Goal: Task Accomplishment & Management: Use online tool/utility

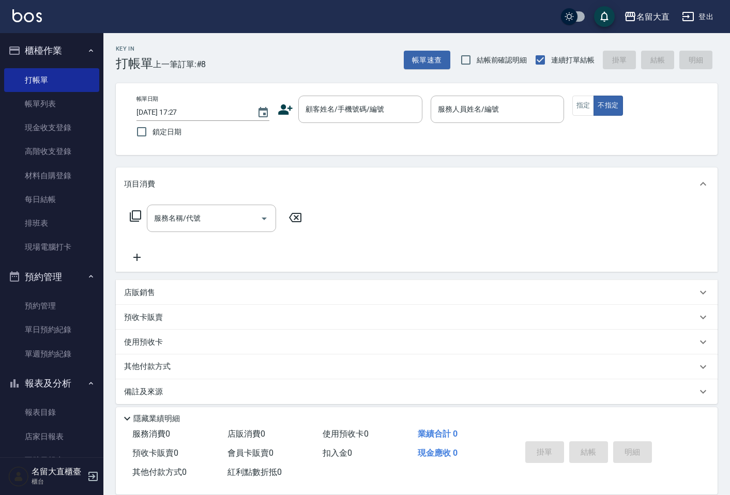
scroll to position [7, 0]
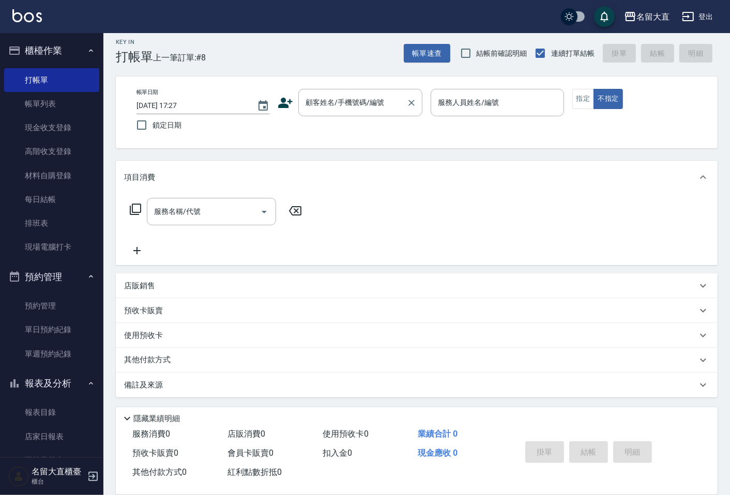
click at [327, 102] on input "顧客姓名/手機號碼/編號" at bounding box center [352, 103] width 99 height 18
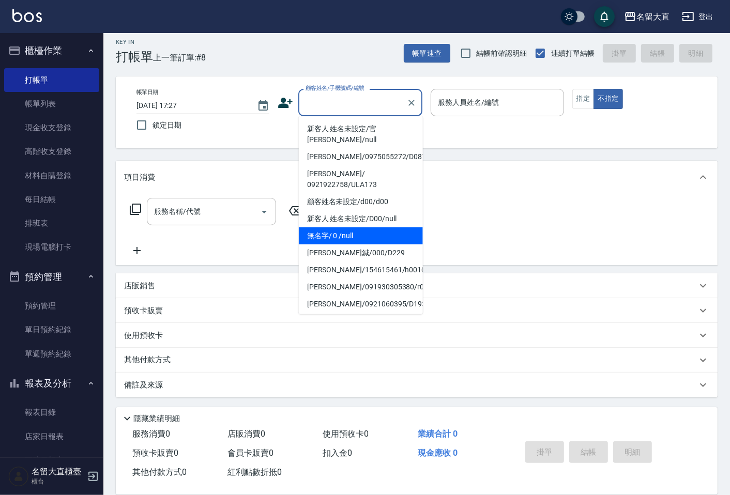
click at [318, 227] on li "無名字/ 0 /null" at bounding box center [361, 235] width 124 height 17
type input "無名字/ 0 /null"
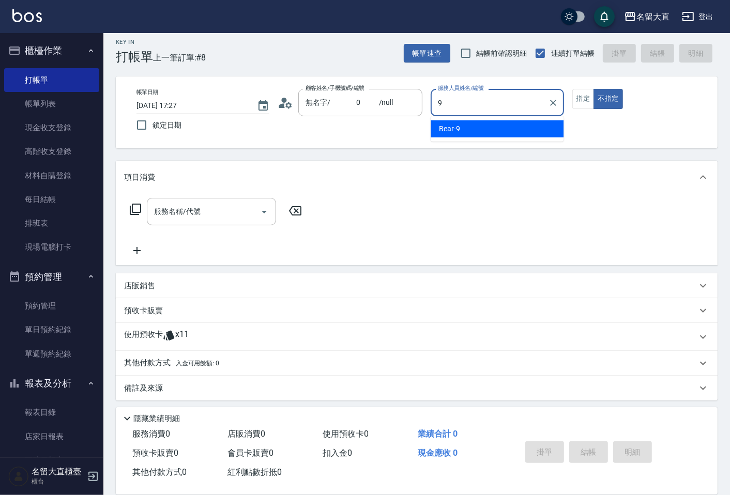
type input "Bear-9"
type button "false"
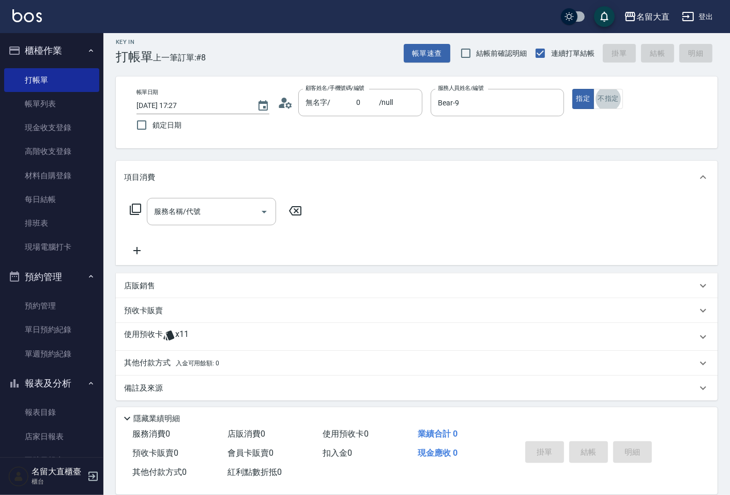
click at [134, 212] on icon at bounding box center [135, 209] width 11 height 11
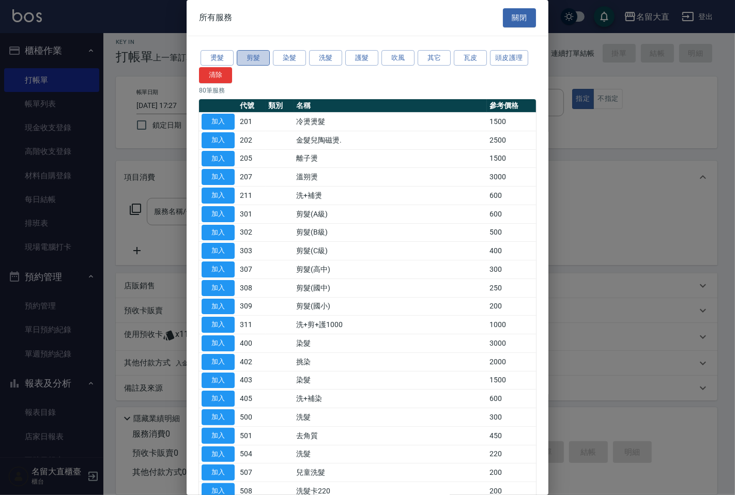
click at [252, 53] on button "剪髮" at bounding box center [253, 58] width 33 height 16
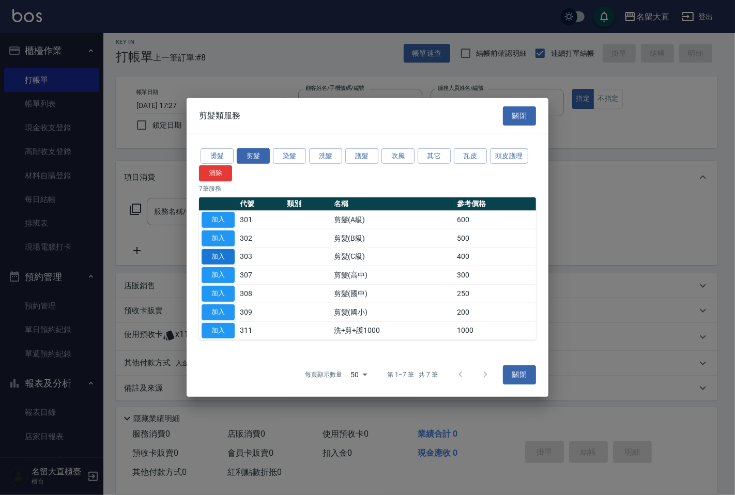
click at [221, 254] on button "加入" at bounding box center [218, 257] width 33 height 16
type input "剪髮(C級)(303)"
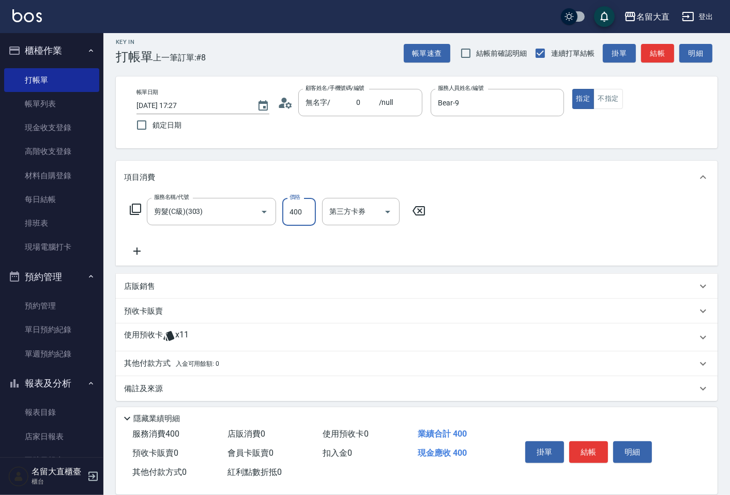
click at [287, 209] on input "400" at bounding box center [299, 212] width 34 height 28
type input "600"
click at [658, 54] on button "結帳" at bounding box center [657, 53] width 33 height 19
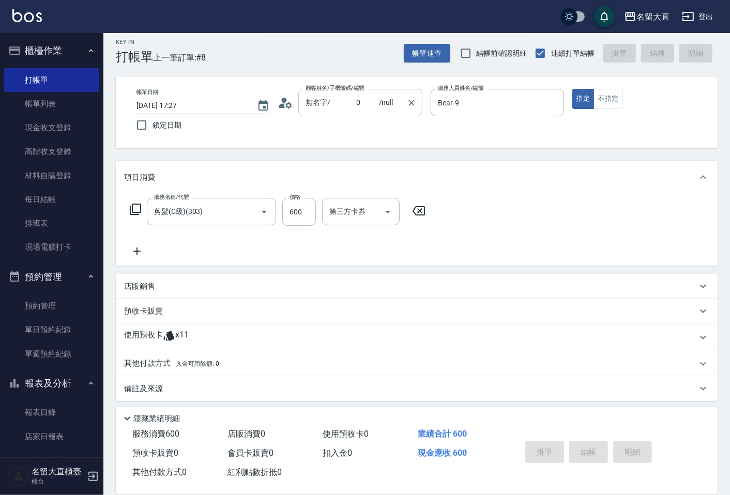
type input "[DATE] 18:07"
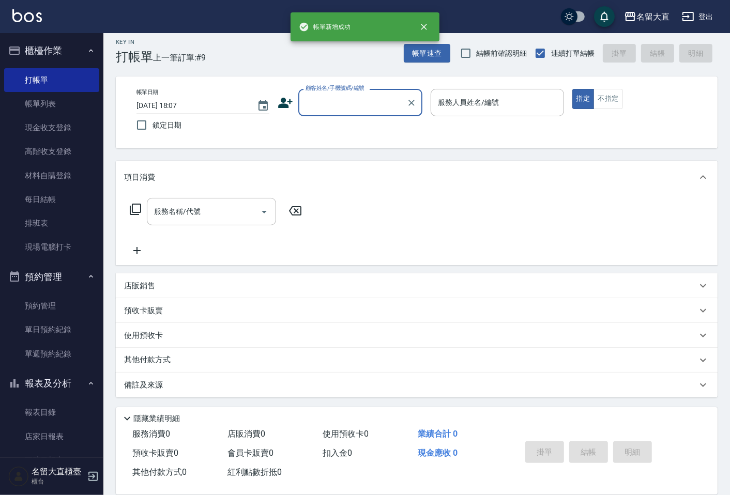
click at [336, 104] on input "顧客姓名/手機號碼/編號" at bounding box center [352, 103] width 99 height 18
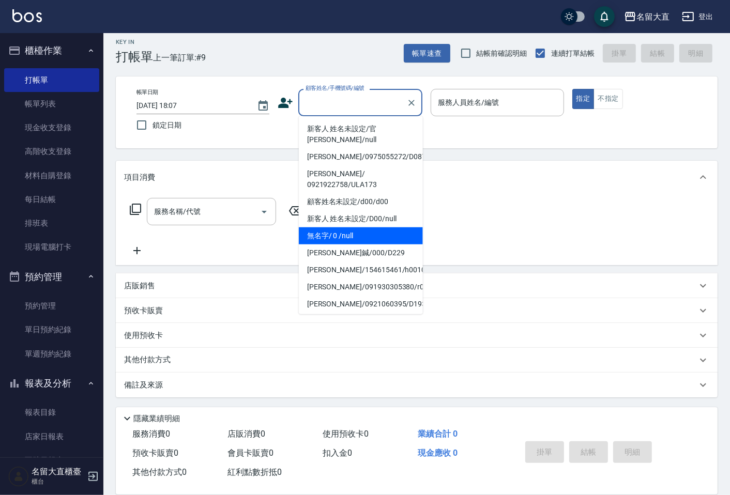
click at [347, 227] on li "無名字/ 0 /null" at bounding box center [361, 235] width 124 height 17
type input "無名字/ 0 /null"
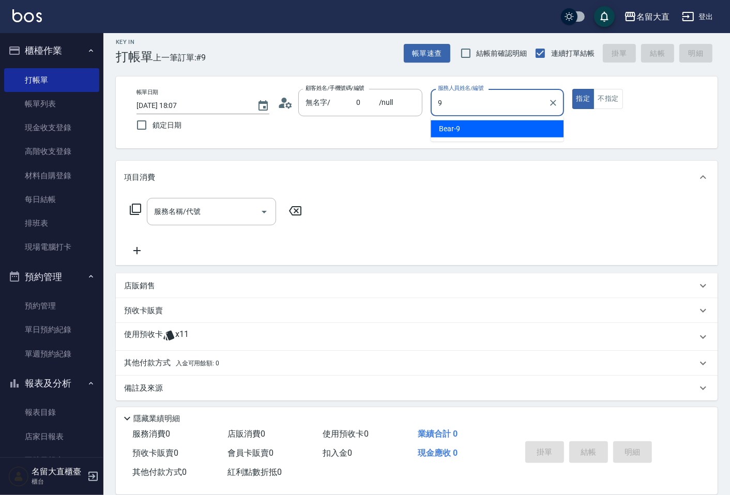
type input "Bear-9"
type button "true"
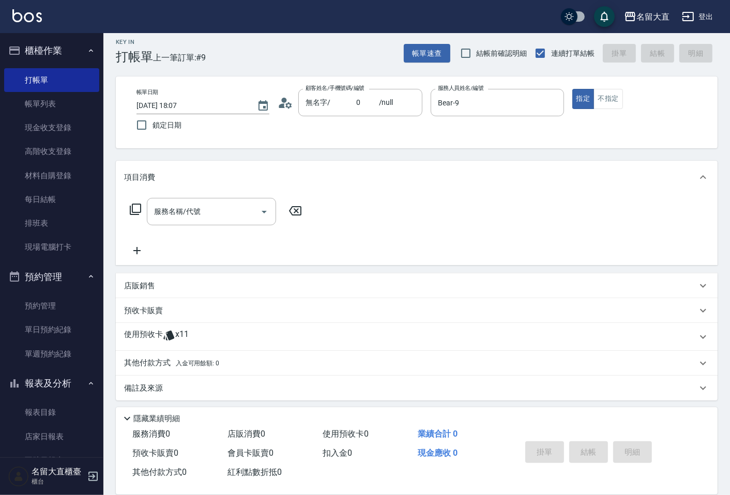
click at [139, 212] on icon at bounding box center [135, 209] width 11 height 11
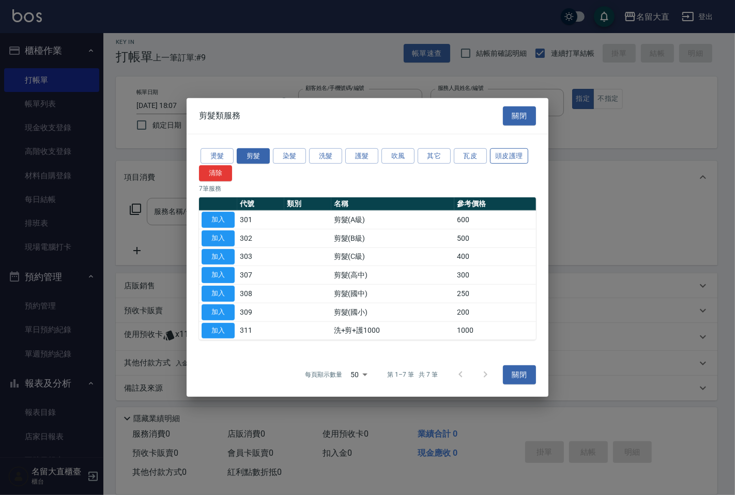
click at [499, 161] on button "頭皮護理" at bounding box center [509, 156] width 38 height 16
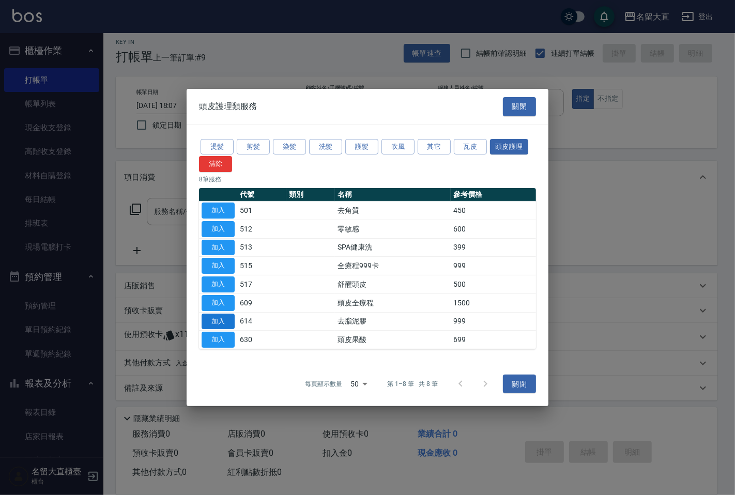
click at [223, 318] on button "加入" at bounding box center [218, 321] width 33 height 16
type input "去脂泥膠(614)"
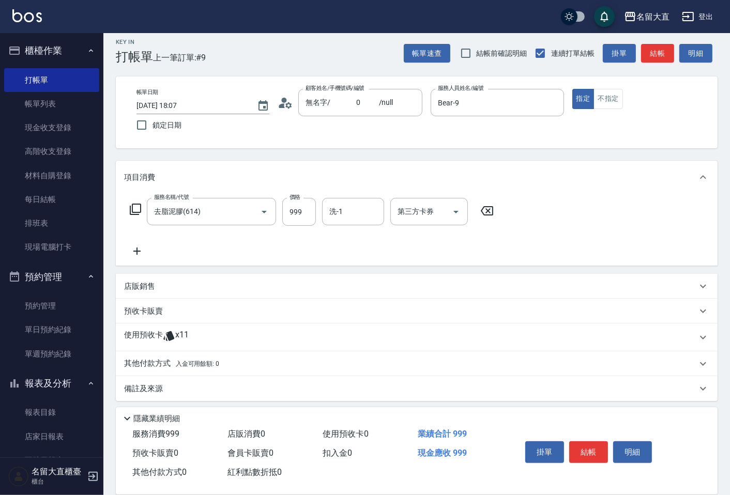
click at [137, 210] on icon at bounding box center [135, 209] width 12 height 12
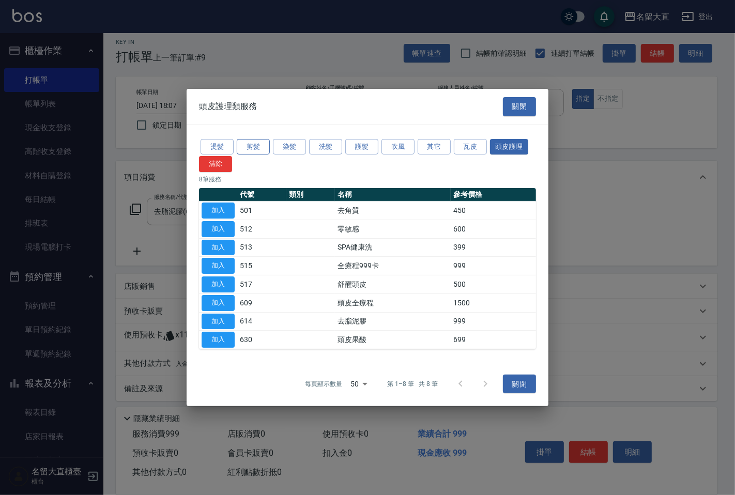
click at [256, 145] on button "剪髮" at bounding box center [253, 147] width 33 height 16
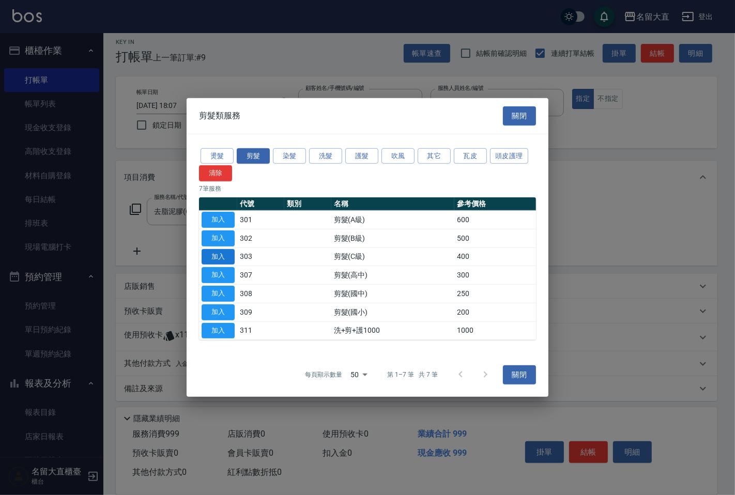
click at [223, 257] on button "加入" at bounding box center [218, 257] width 33 height 16
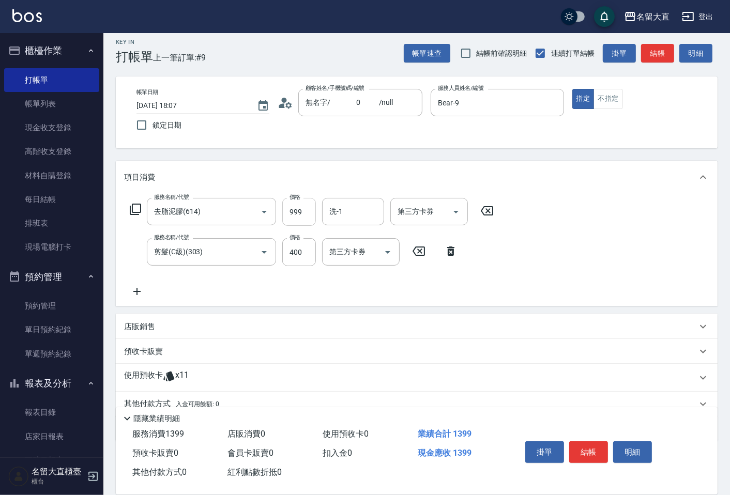
click at [305, 213] on input "999" at bounding box center [299, 212] width 34 height 28
type input "1000"
click at [657, 54] on button "結帳" at bounding box center [657, 53] width 33 height 19
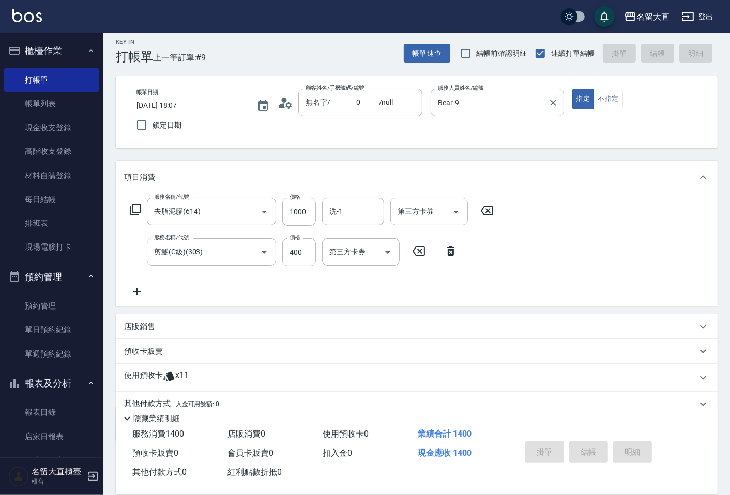
type input "[DATE] 18:08"
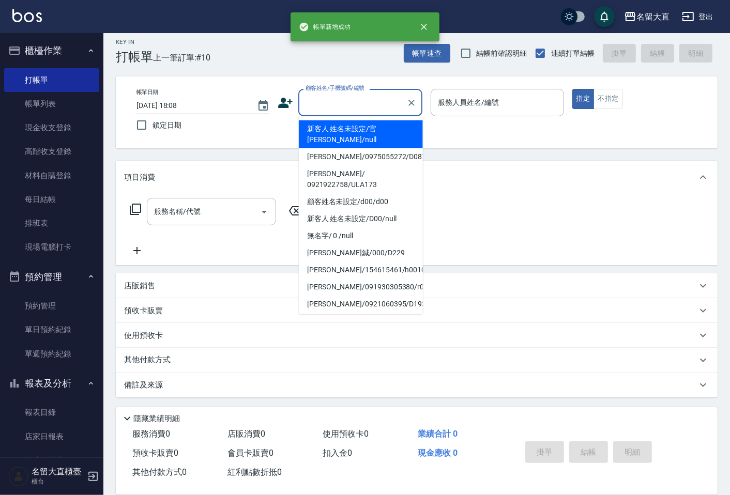
click at [339, 104] on input "顧客姓名/手機號碼/編號" at bounding box center [352, 103] width 99 height 18
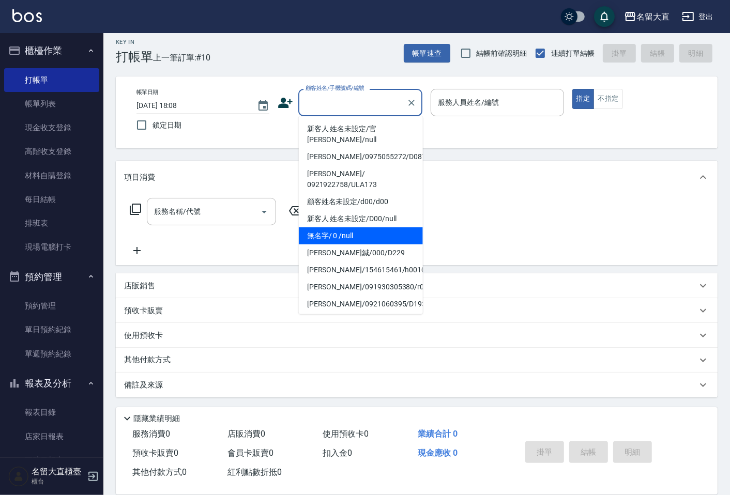
click at [330, 227] on li "無名字/ 0 /null" at bounding box center [361, 235] width 124 height 17
type input "無名字/ 0 /null"
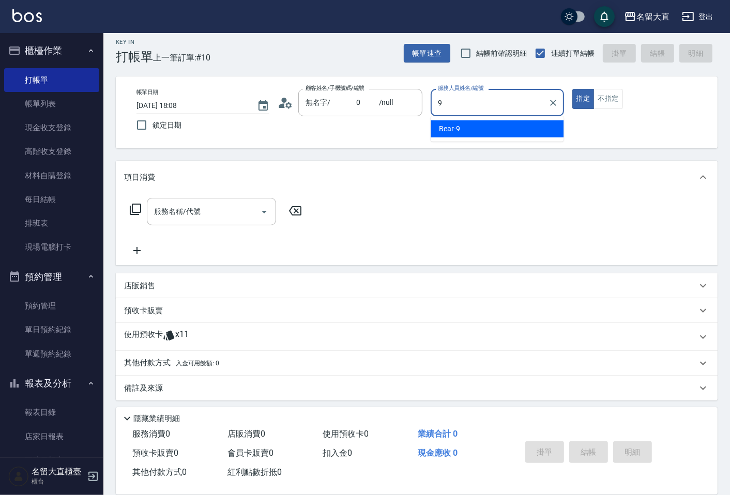
type input "Bear-9"
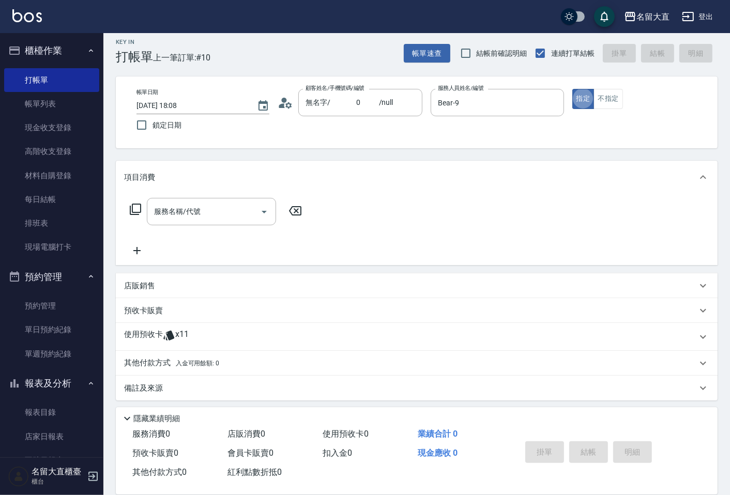
click at [132, 208] on icon at bounding box center [135, 209] width 11 height 11
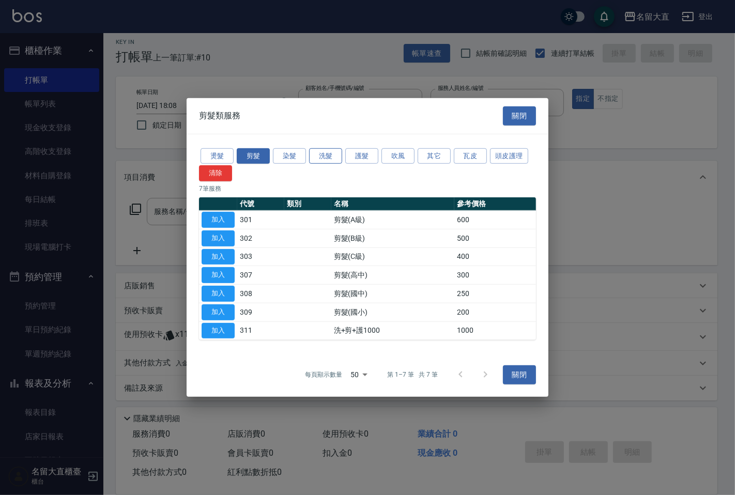
click at [319, 154] on button "洗髮" at bounding box center [325, 156] width 33 height 16
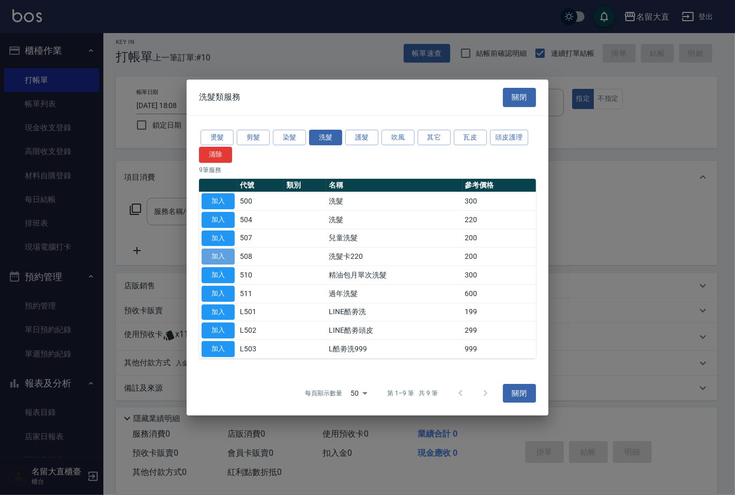
drag, startPoint x: 215, startPoint y: 255, endPoint x: 227, endPoint y: 251, distance: 13.1
click at [216, 255] on button "加入" at bounding box center [218, 257] width 33 height 16
type input "洗髮卡220(508)"
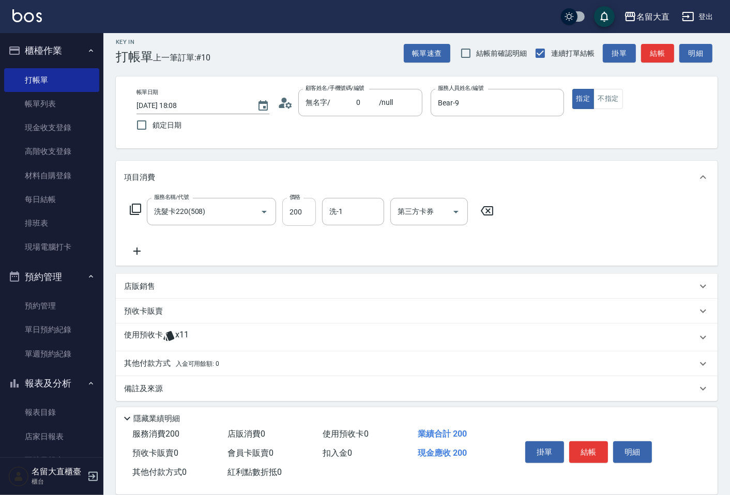
drag, startPoint x: 300, startPoint y: 213, endPoint x: 306, endPoint y: 213, distance: 6.7
click at [301, 213] on input "200" at bounding box center [299, 212] width 34 height 28
type input "273"
click at [340, 216] on input "洗-1" at bounding box center [353, 212] width 53 height 18
type input "詩雅-20"
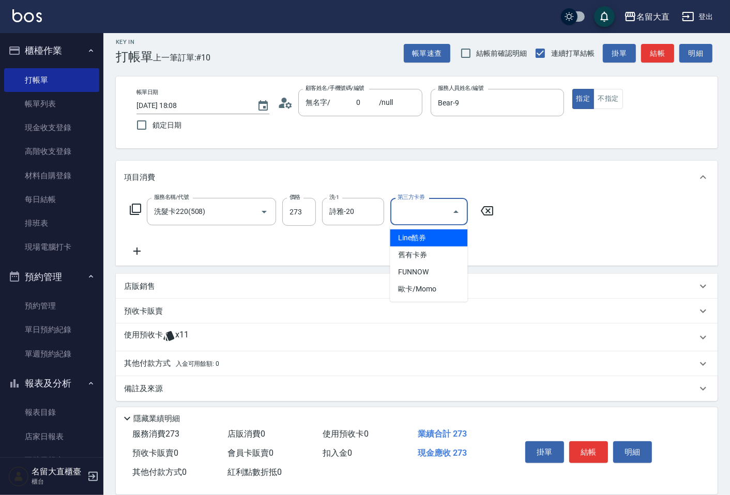
click at [403, 212] on input "第三方卡券" at bounding box center [421, 212] width 53 height 18
click at [405, 252] on span "舊有卡券" at bounding box center [429, 255] width 78 height 17
type input "舊有卡券"
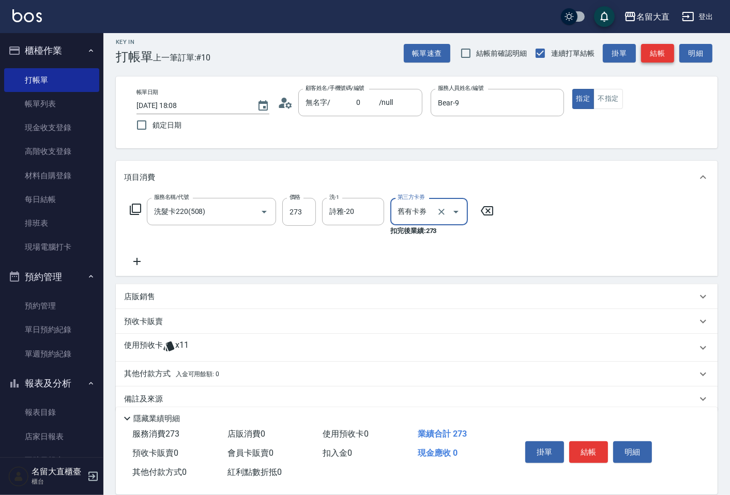
click at [664, 49] on button "結帳" at bounding box center [657, 53] width 33 height 19
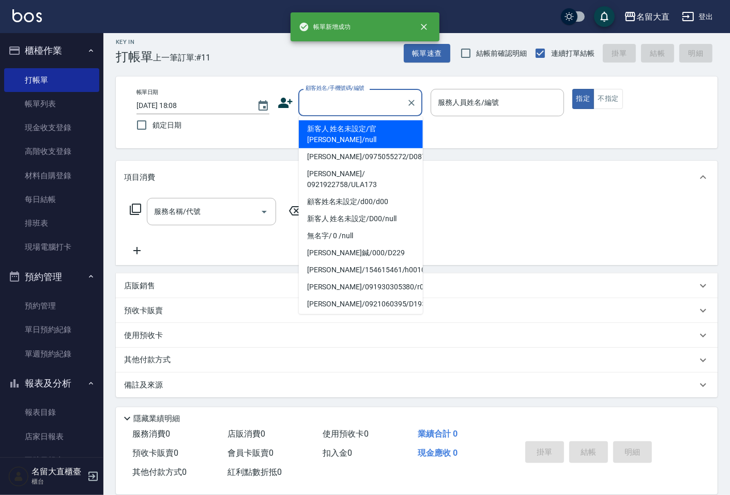
click at [311, 106] on input "顧客姓名/手機號碼/編號" at bounding box center [352, 103] width 99 height 18
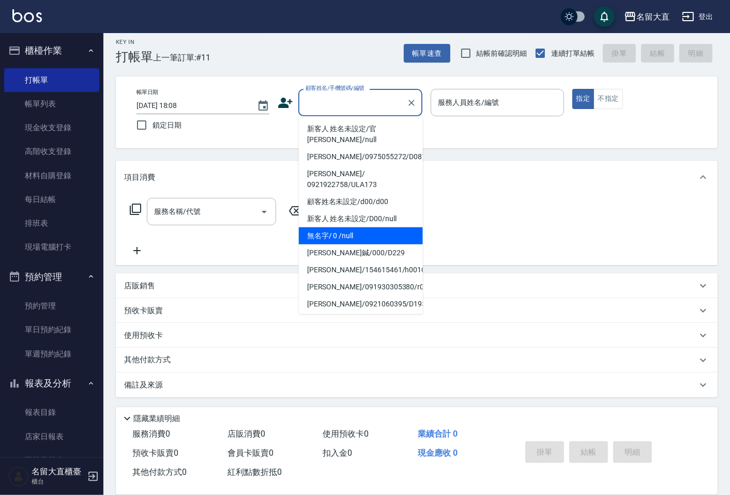
drag, startPoint x: 336, startPoint y: 213, endPoint x: 380, endPoint y: 153, distance: 74.7
click at [336, 227] on li "無名字/ 0 /null" at bounding box center [361, 235] width 124 height 17
type input "無名字/ 0 /null"
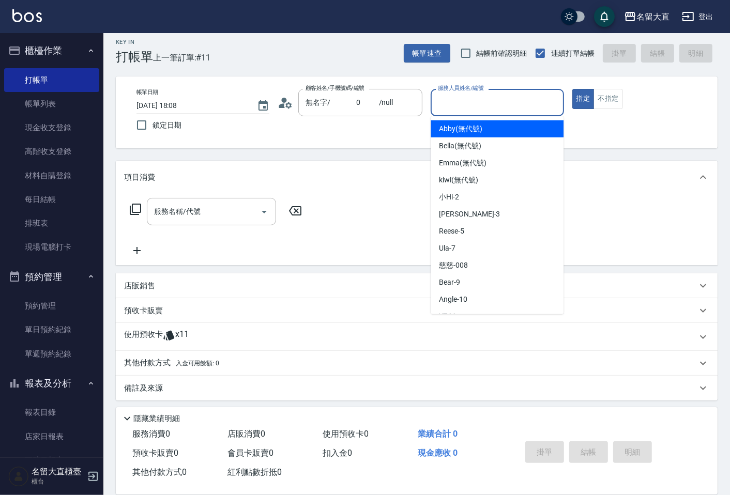
click at [445, 107] on input "服務人員姓名/編號" at bounding box center [497, 103] width 124 height 18
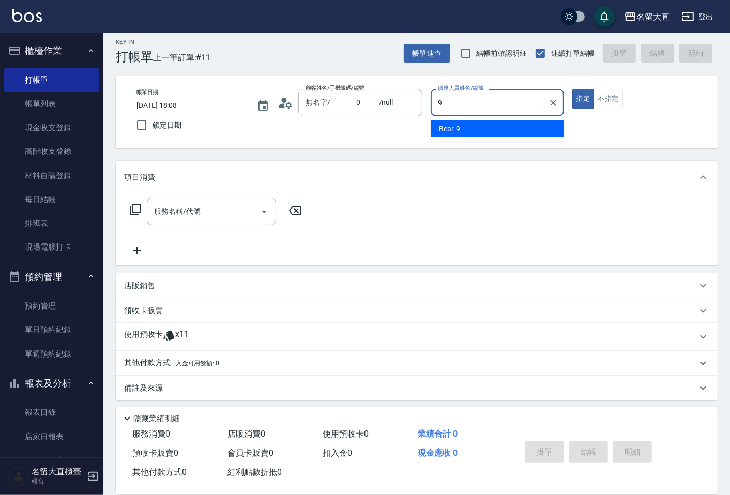
type input "Bear-9"
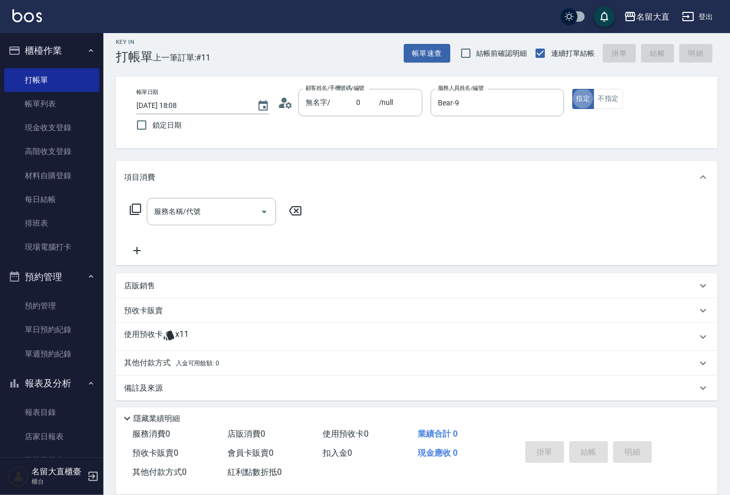
click at [137, 209] on icon at bounding box center [135, 209] width 12 height 12
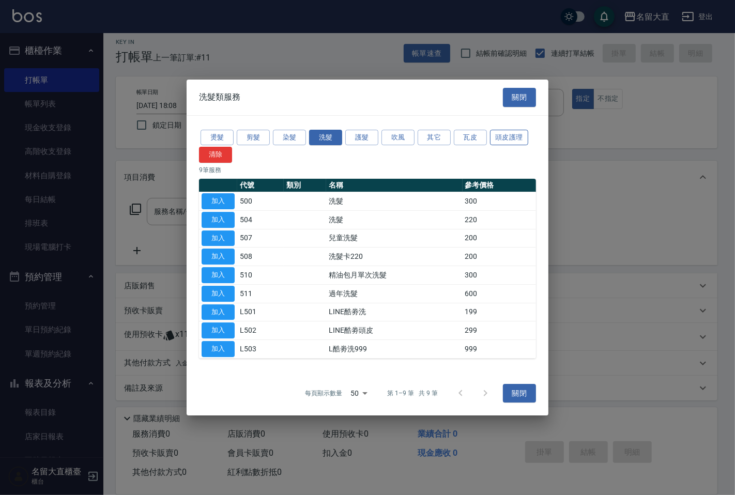
click at [526, 136] on button "頭皮護理" at bounding box center [509, 138] width 38 height 16
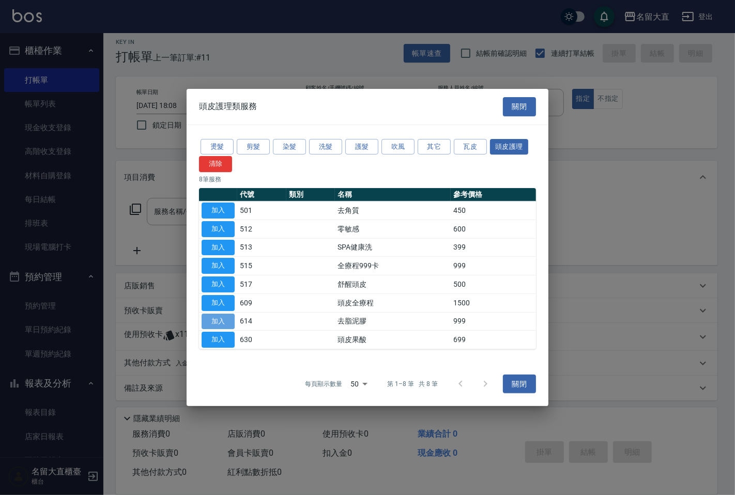
click at [221, 316] on button "加入" at bounding box center [218, 321] width 33 height 16
type input "去脂泥膠(614)"
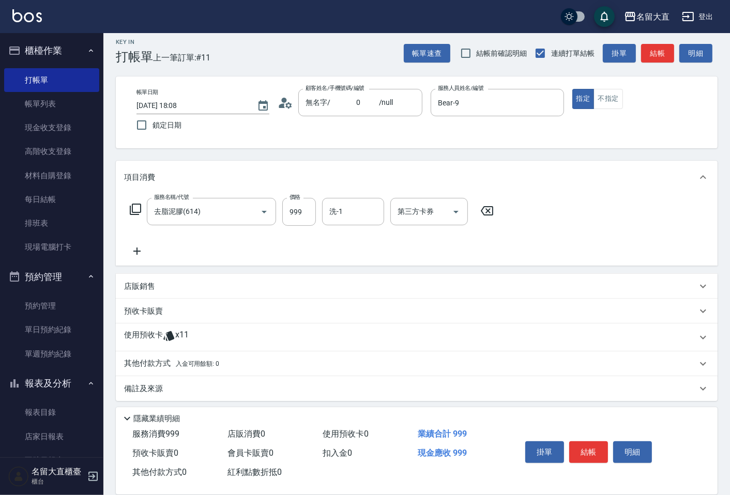
click at [138, 204] on icon at bounding box center [135, 209] width 11 height 11
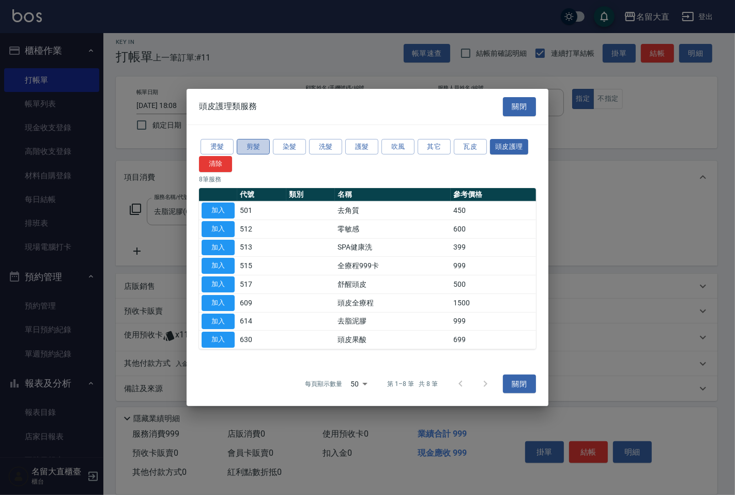
click at [255, 143] on button "剪髮" at bounding box center [253, 147] width 33 height 16
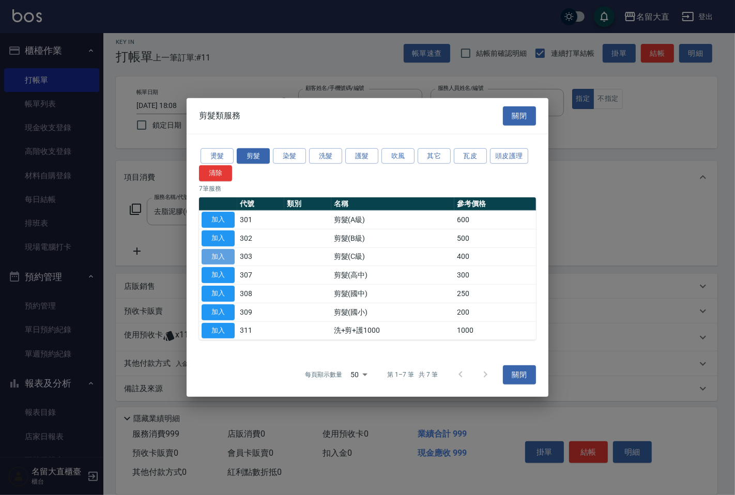
click at [206, 252] on button "加入" at bounding box center [218, 257] width 33 height 16
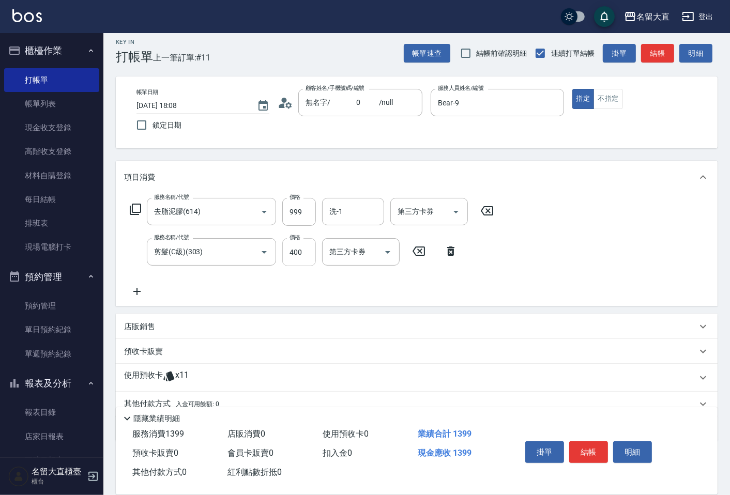
click at [285, 253] on input "400" at bounding box center [299, 252] width 34 height 28
type input "500"
click at [291, 203] on input "999" at bounding box center [299, 212] width 34 height 28
type input "1000"
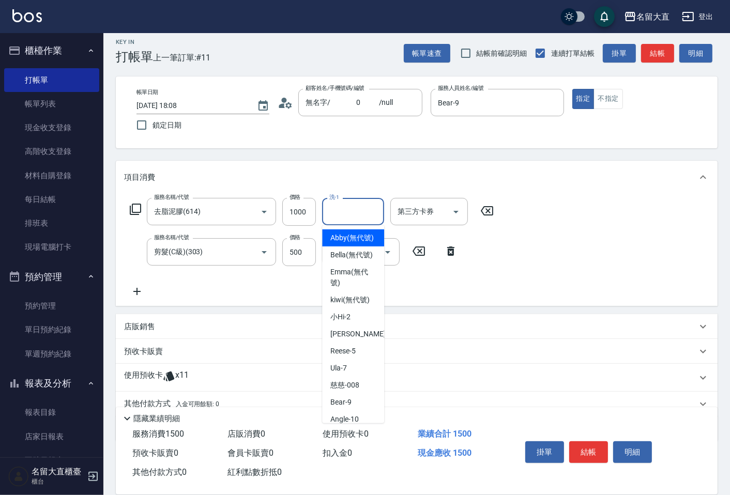
click at [358, 206] on input "洗-1" at bounding box center [353, 212] width 53 height 18
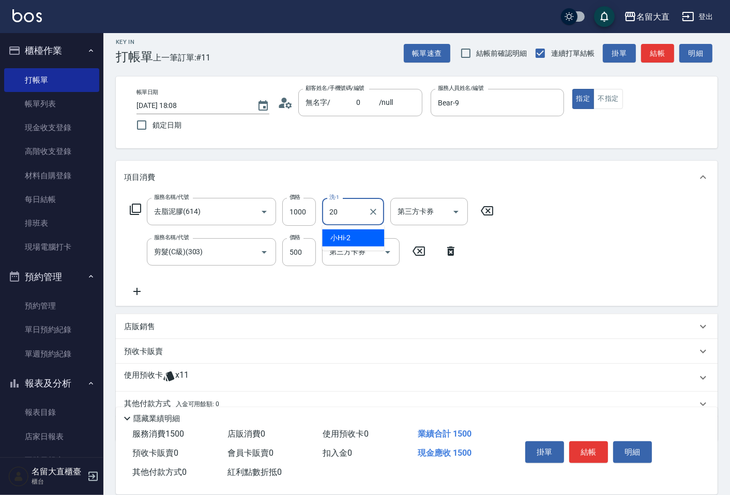
type input "詩雅-20"
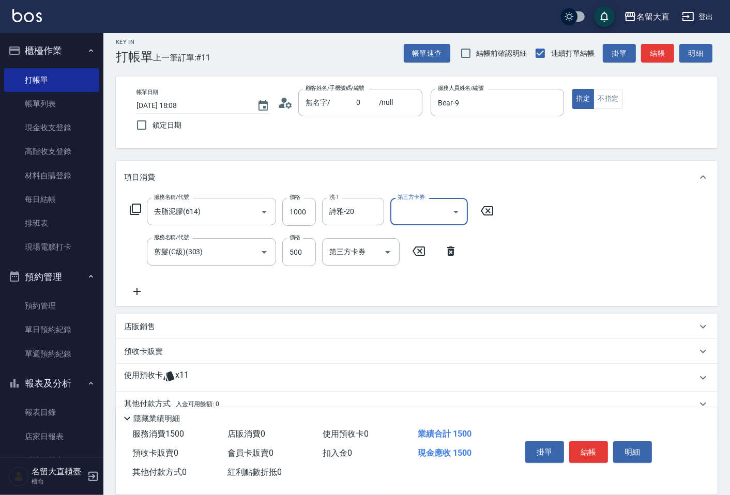
click at [137, 207] on icon at bounding box center [135, 209] width 12 height 12
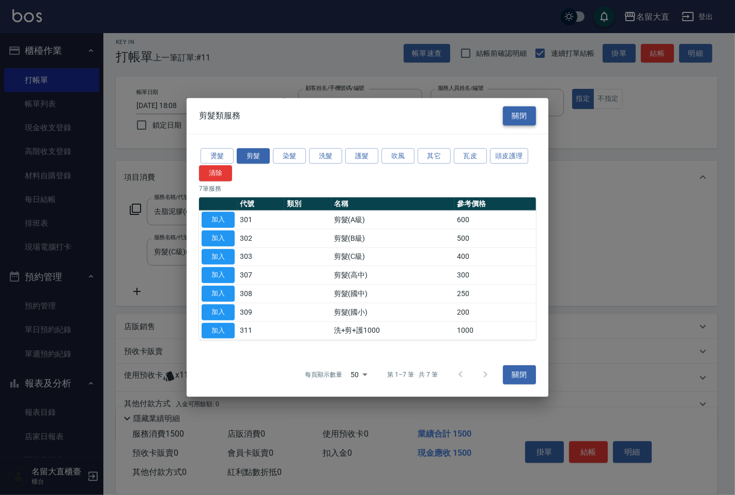
click at [524, 117] on button "關閉" at bounding box center [519, 115] width 33 height 19
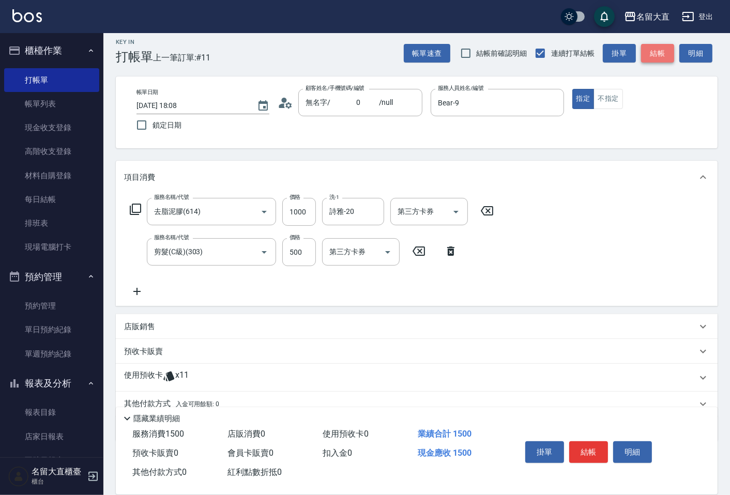
click at [659, 48] on button "結帳" at bounding box center [657, 53] width 33 height 19
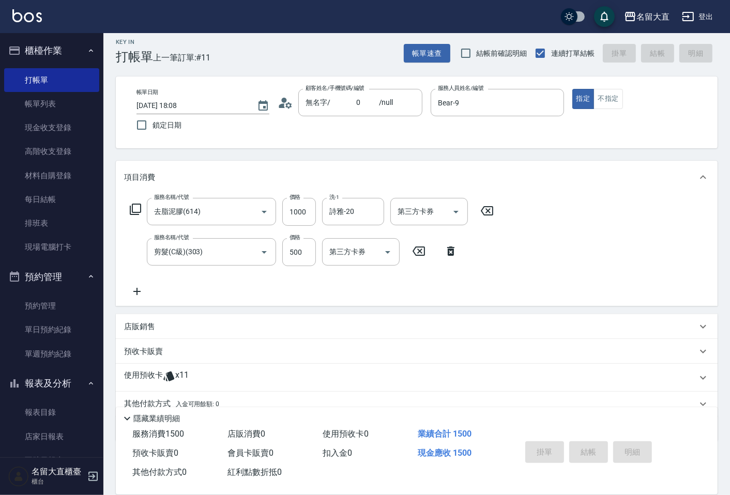
type input "[DATE] 18:11"
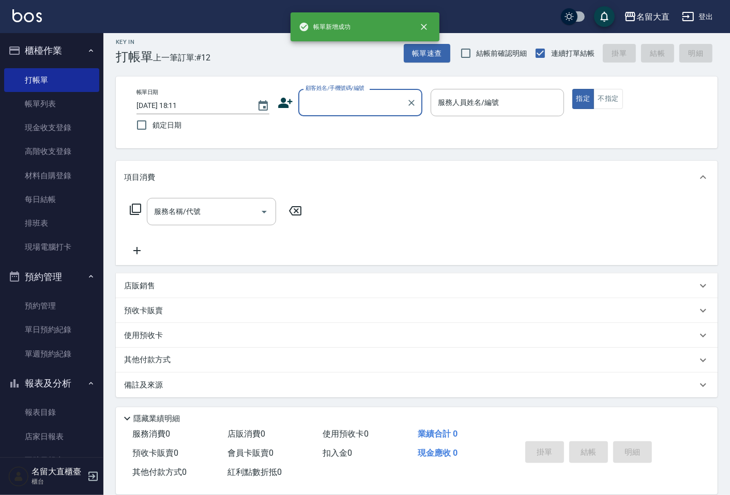
click at [331, 109] on input "顧客姓名/手機號碼/編號" at bounding box center [352, 103] width 99 height 18
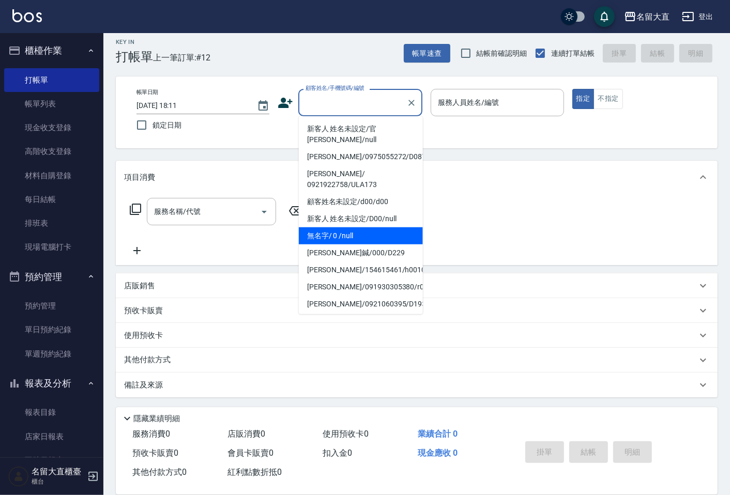
click at [327, 227] on li "無名字/ 0 /null" at bounding box center [361, 235] width 124 height 17
type input "無名字/ 0 /null"
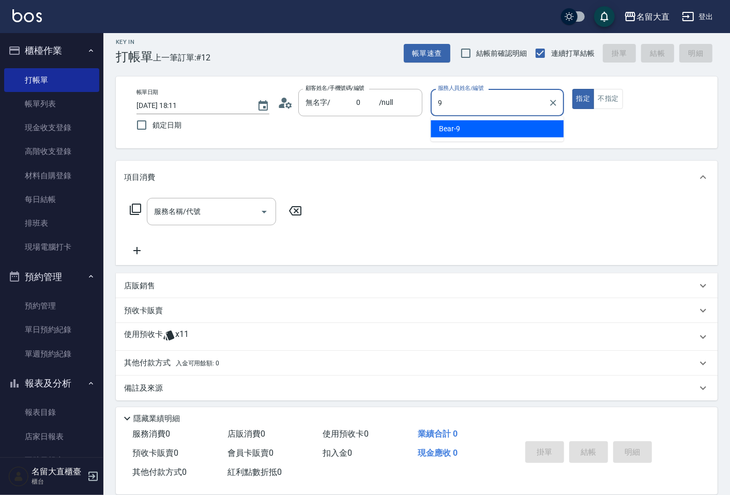
type input "Bear-9"
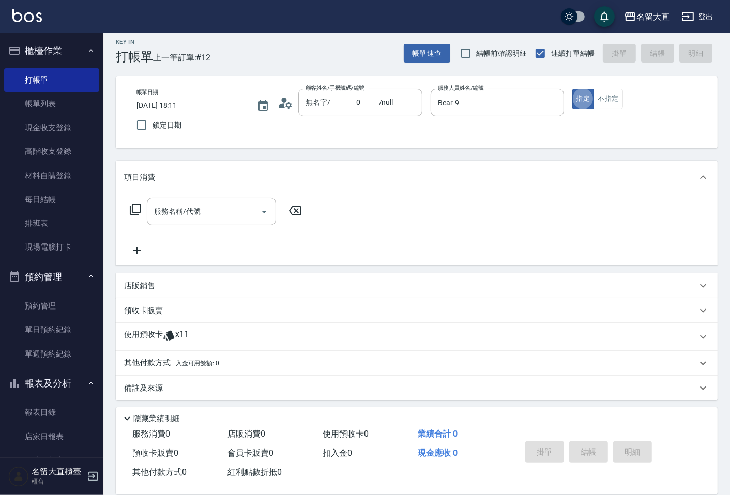
click at [134, 204] on icon at bounding box center [135, 209] width 11 height 11
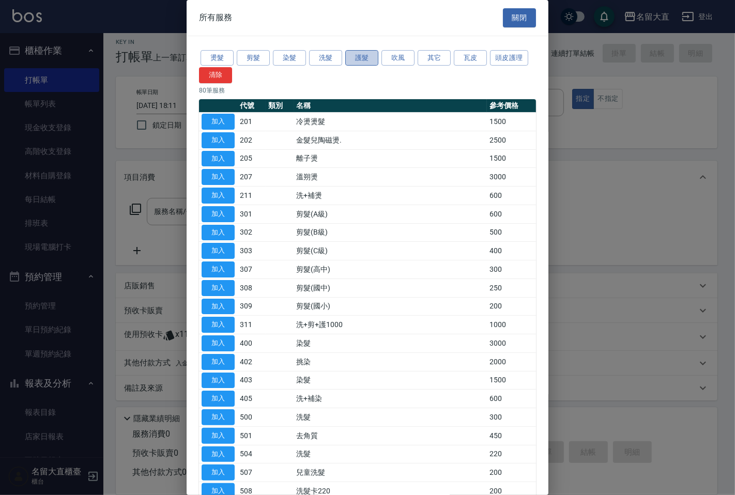
click at [359, 63] on button "護髮" at bounding box center [361, 58] width 33 height 16
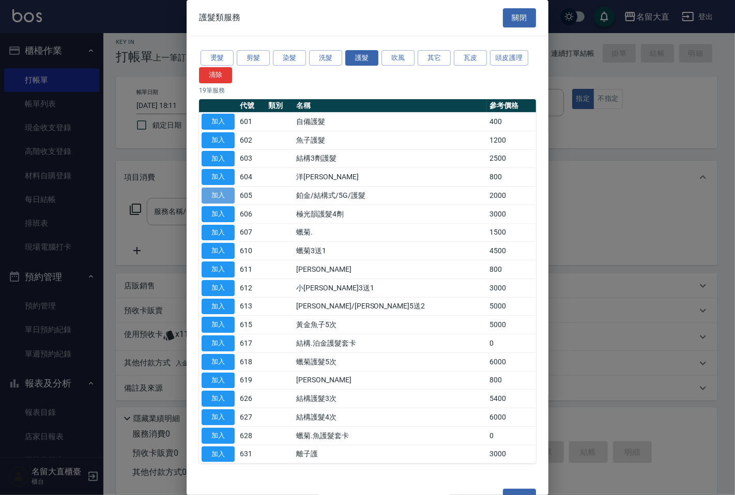
click at [221, 194] on button "加入" at bounding box center [218, 196] width 33 height 16
type input "鉑金/結構式/5G/護髮(605)"
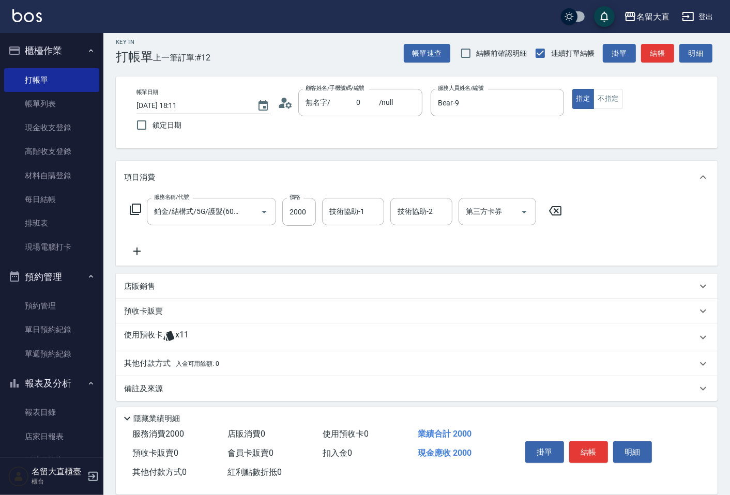
click at [131, 207] on icon at bounding box center [135, 209] width 12 height 12
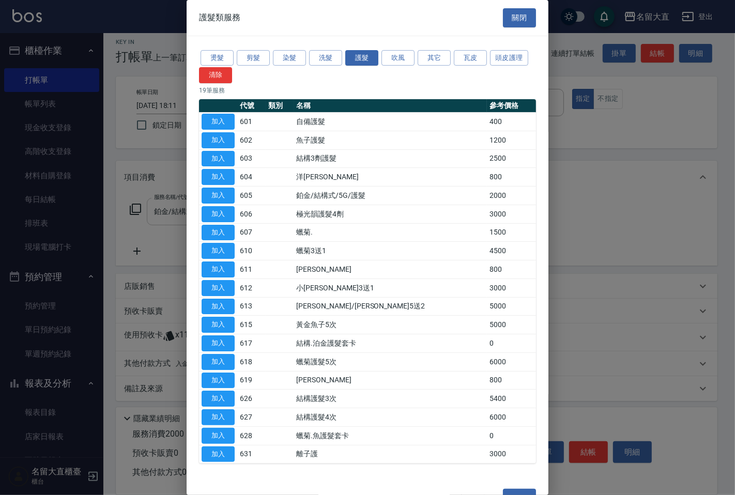
drag, startPoint x: 226, startPoint y: 193, endPoint x: 162, endPoint y: 204, distance: 64.5
click at [225, 193] on button "加入" at bounding box center [218, 196] width 33 height 16
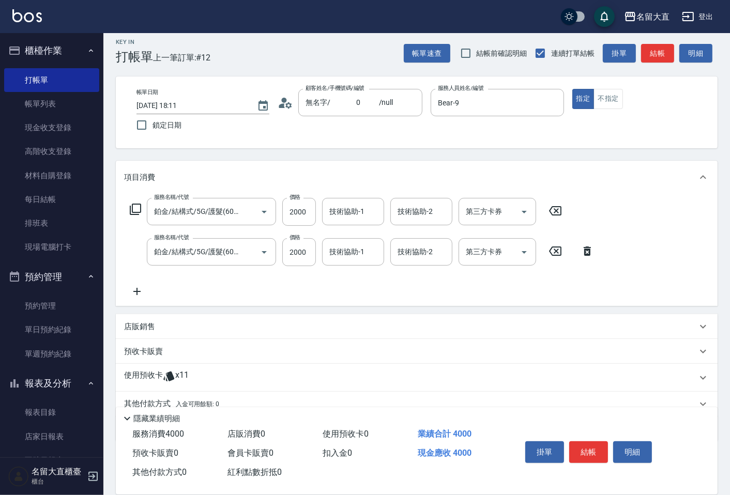
click at [133, 204] on icon at bounding box center [135, 209] width 11 height 11
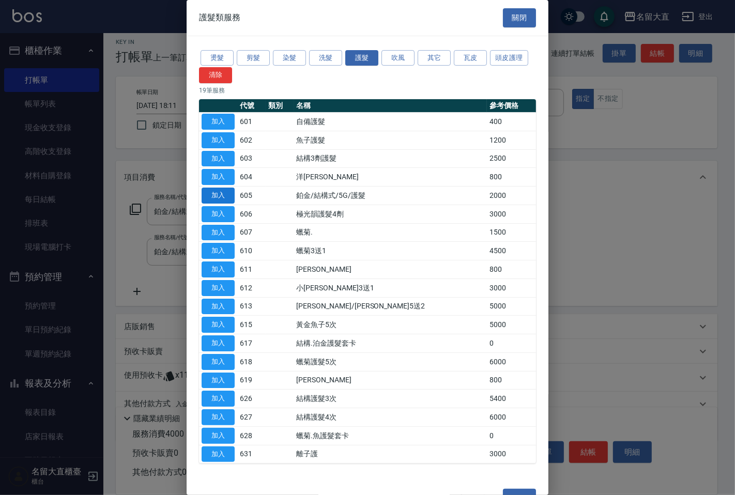
click at [225, 195] on button "加入" at bounding box center [218, 196] width 33 height 16
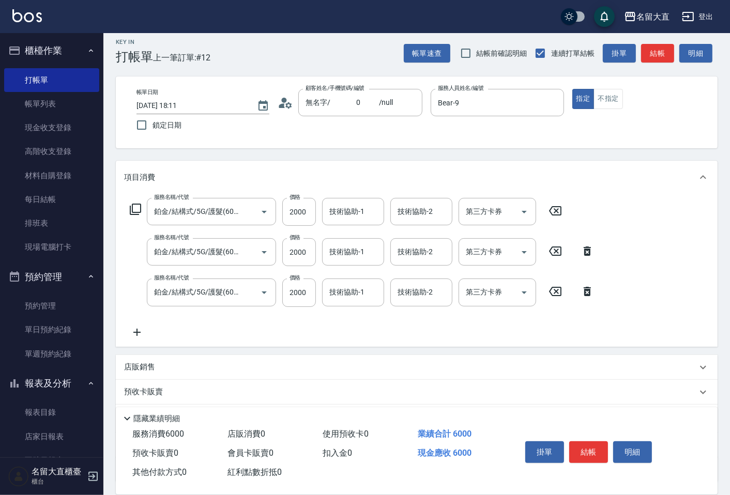
click at [130, 207] on icon at bounding box center [135, 209] width 11 height 11
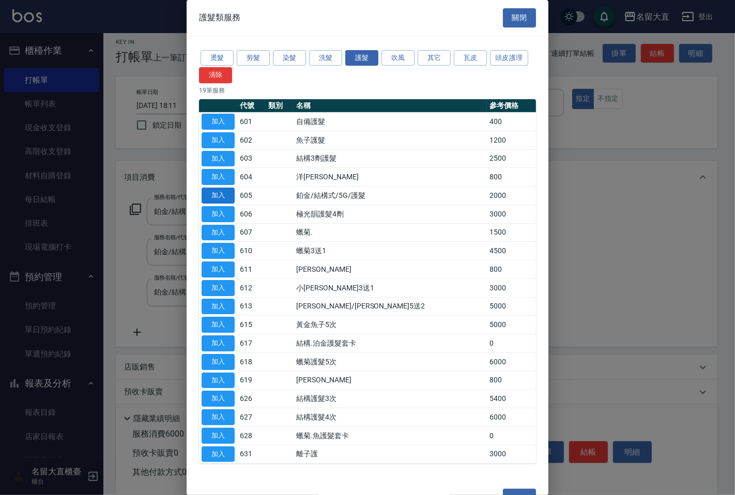
click at [220, 195] on button "加入" at bounding box center [218, 196] width 33 height 16
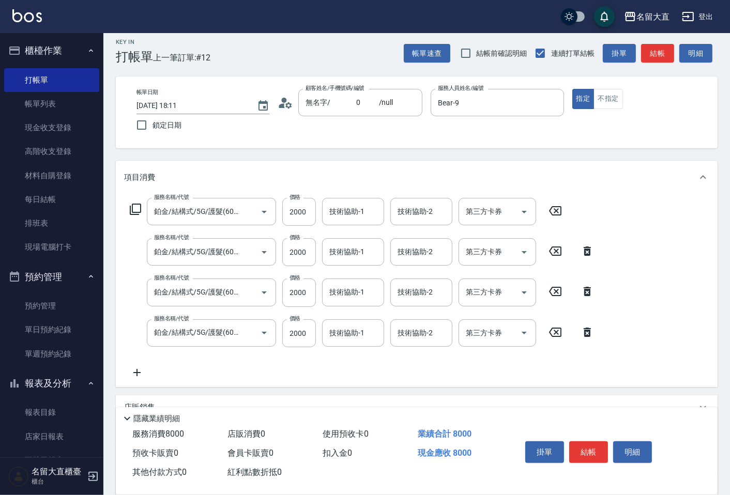
click at [135, 212] on icon at bounding box center [135, 209] width 11 height 11
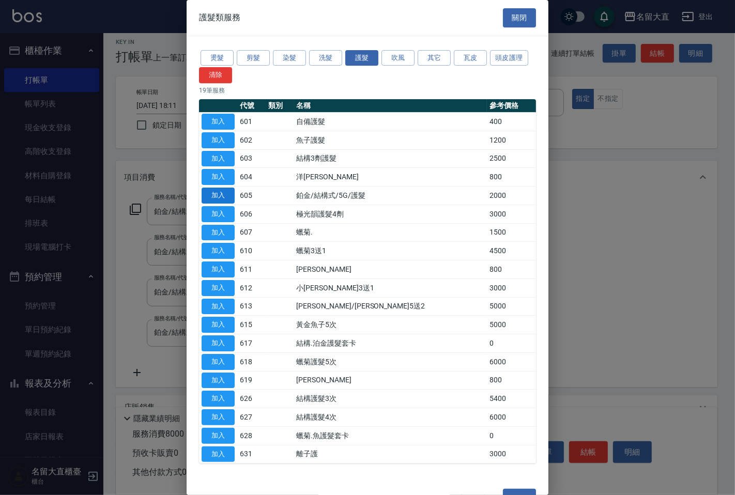
click at [228, 195] on button "加入" at bounding box center [218, 196] width 33 height 16
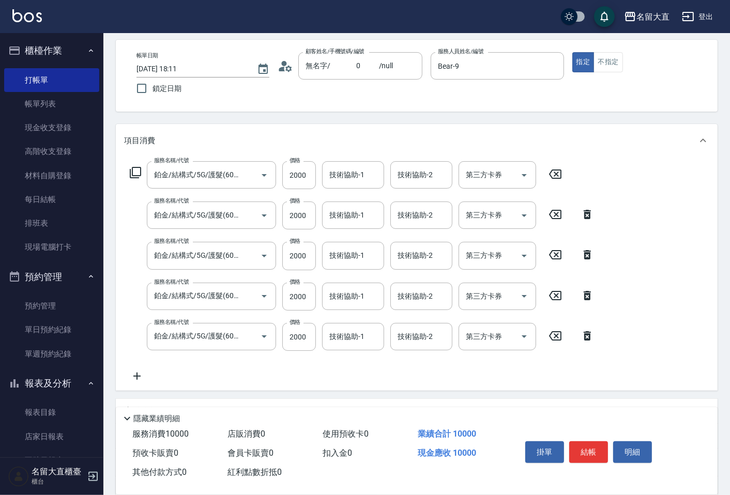
scroll to position [64, 0]
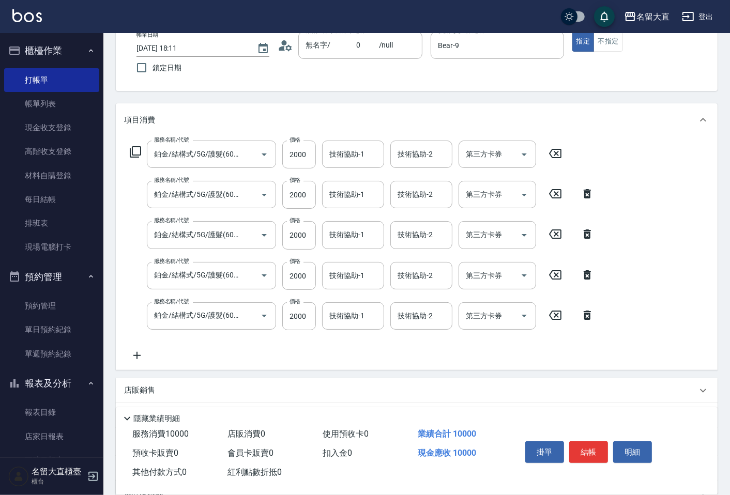
click at [134, 145] on div "服務名稱/代號 鉑金/結構式/5G/護髮(605) 服務名稱/代號 價格 2000 價格 技術協助-1 技術協助-1 技術協助-2 技術協助-2 第三方卡券 …" at bounding box center [346, 155] width 444 height 28
click at [137, 153] on icon at bounding box center [135, 152] width 12 height 12
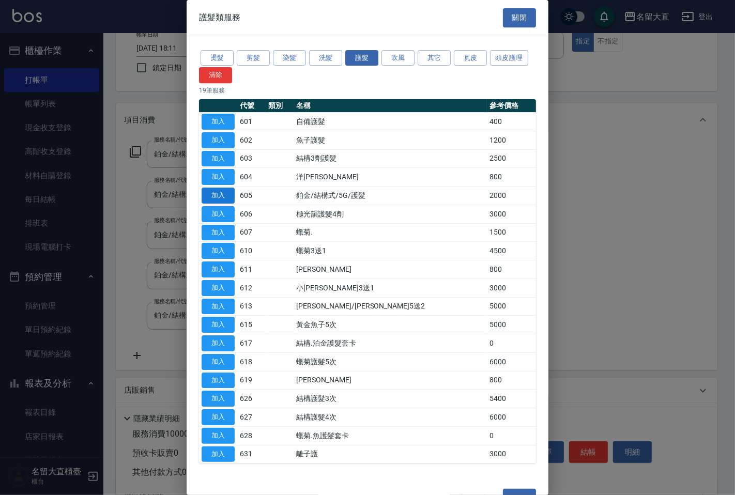
click at [202, 194] on button "加入" at bounding box center [218, 196] width 33 height 16
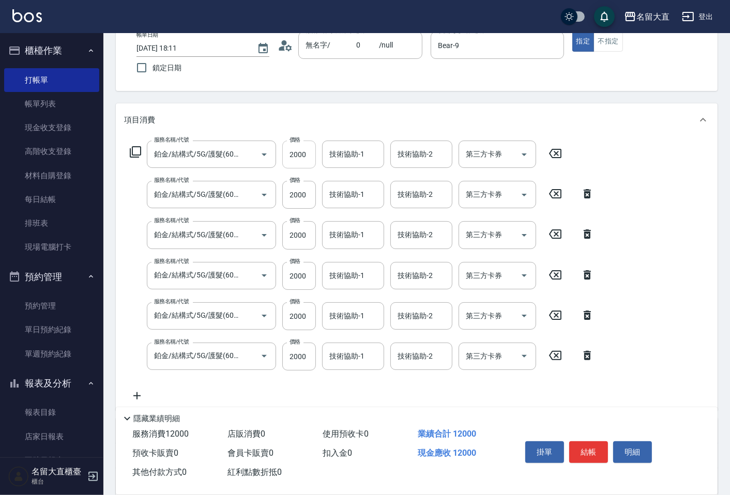
click at [291, 159] on input "2000" at bounding box center [299, 155] width 34 height 28
click at [291, 157] on input "2000" at bounding box center [299, 155] width 34 height 28
type input "1500"
click at [296, 193] on input "2000" at bounding box center [299, 195] width 34 height 28
type input "1500"
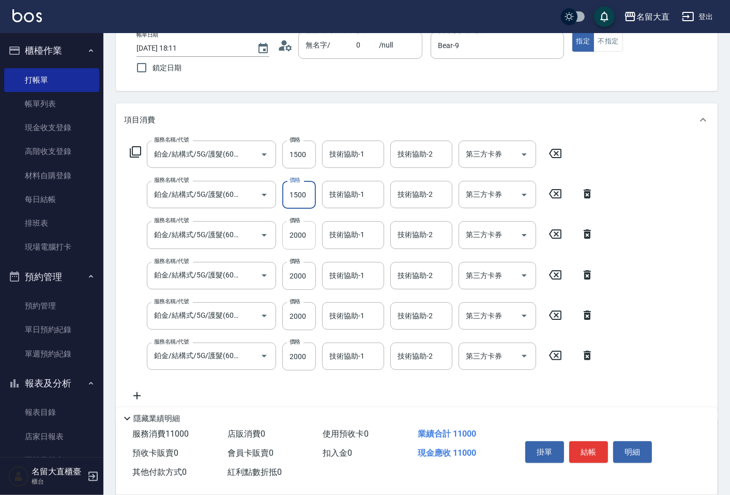
click at [297, 228] on input "2000" at bounding box center [299, 235] width 34 height 28
type input "1500"
click at [300, 283] on input "2000" at bounding box center [299, 276] width 34 height 28
type input "1500"
click at [291, 311] on input "2000" at bounding box center [299, 316] width 34 height 28
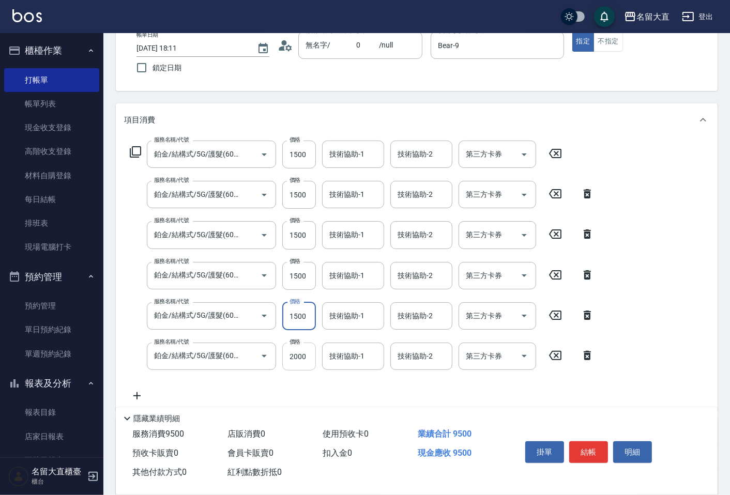
type input "1500"
drag, startPoint x: 295, startPoint y: 361, endPoint x: 309, endPoint y: 361, distance: 14.0
click at [295, 361] on input "2000" at bounding box center [299, 357] width 34 height 28
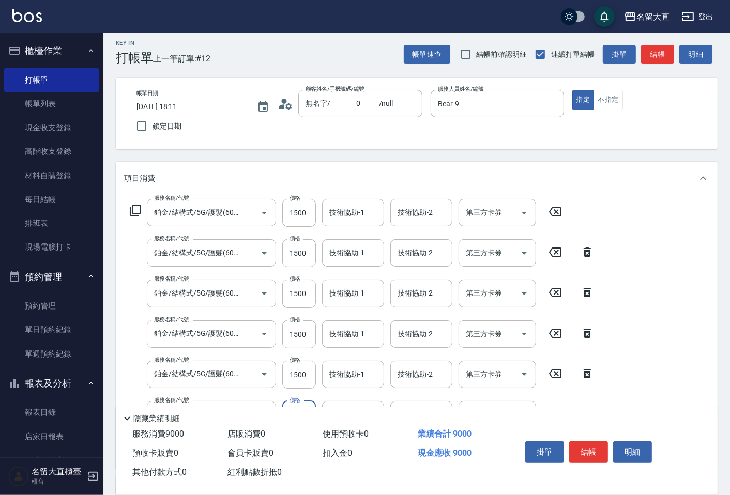
scroll to position [0, 0]
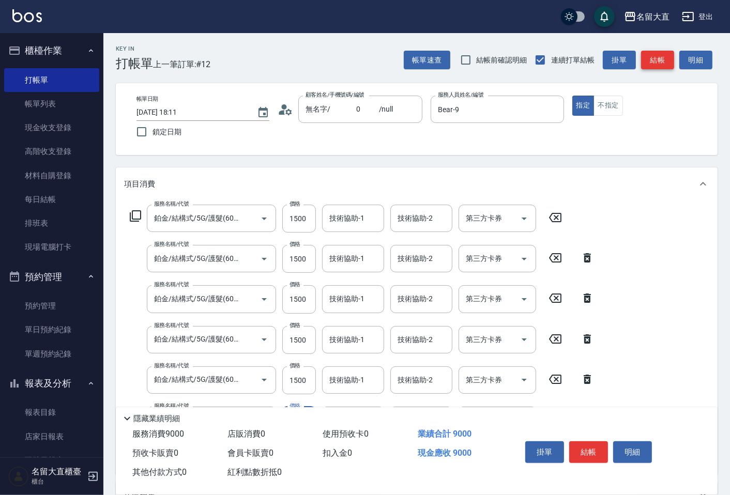
type input "1500"
click at [656, 59] on button "結帳" at bounding box center [657, 60] width 33 height 19
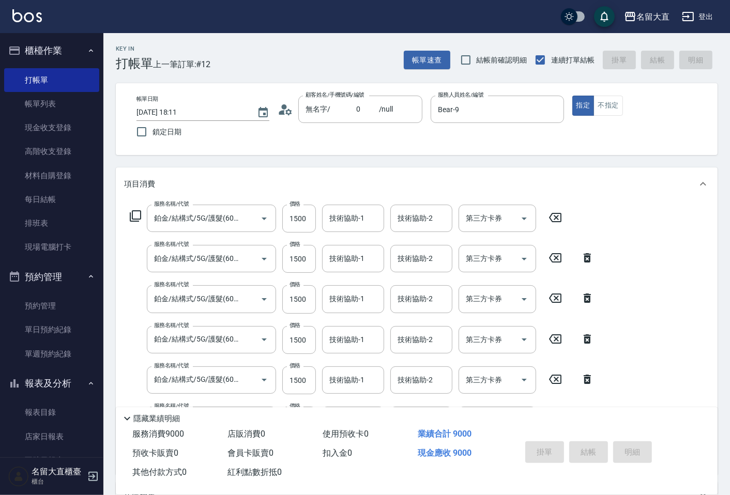
type input "[DATE] 18:12"
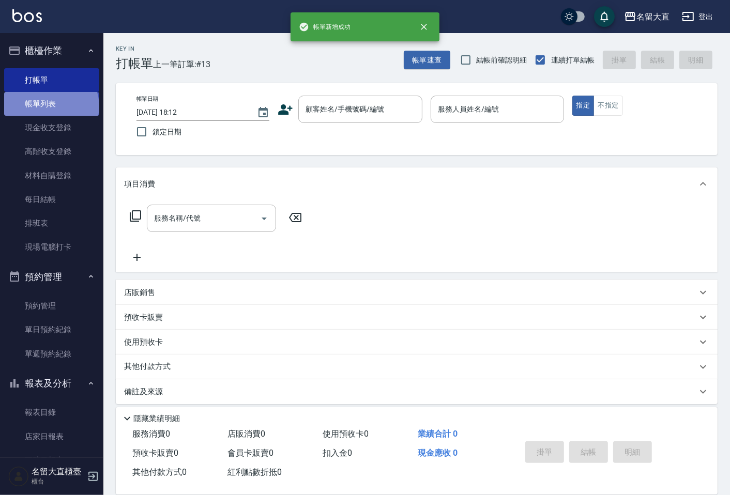
click at [50, 106] on link "帳單列表" at bounding box center [51, 104] width 95 height 24
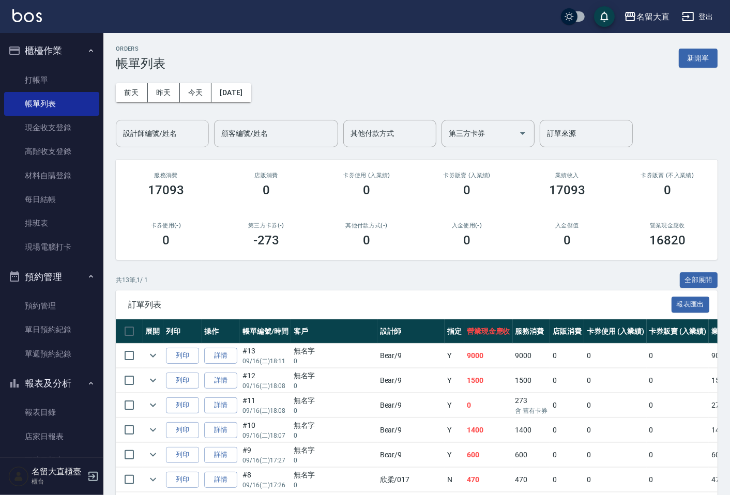
click at [142, 143] on div "設計師編號/姓名" at bounding box center [162, 133] width 93 height 27
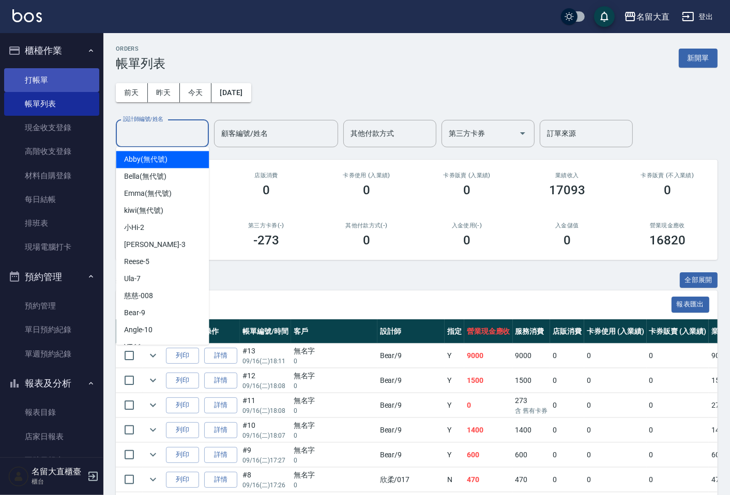
click at [50, 72] on link "打帳單" at bounding box center [51, 80] width 95 height 24
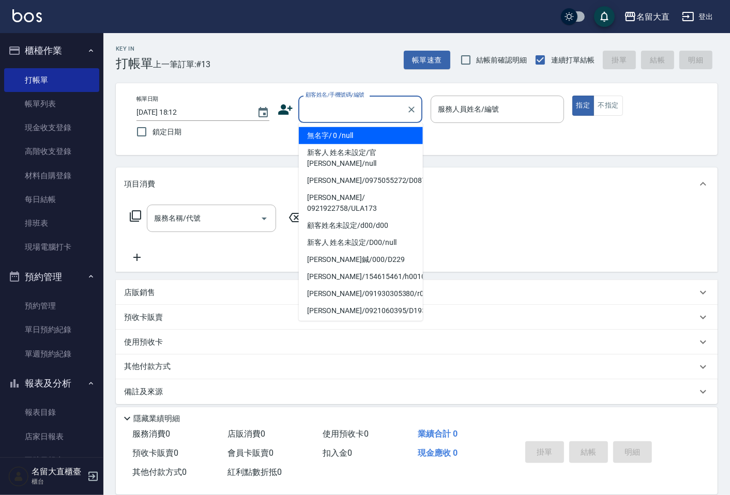
drag, startPoint x: 336, startPoint y: 117, endPoint x: 336, endPoint y: 138, distance: 20.7
click at [336, 117] on input "顧客姓名/手機號碼/編號" at bounding box center [352, 109] width 99 height 18
drag, startPoint x: 337, startPoint y: 132, endPoint x: 353, endPoint y: 131, distance: 15.6
click at [338, 132] on li "無名字/ 0 /null" at bounding box center [361, 135] width 124 height 17
type input "無名字/ 0 /null"
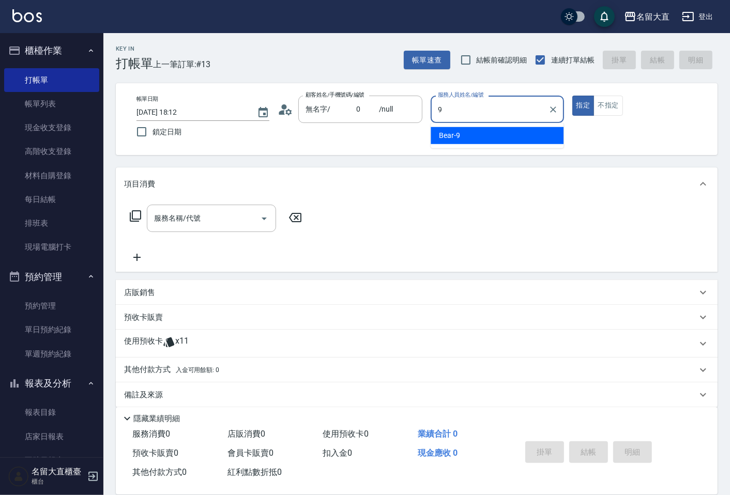
type input "Bear-9"
type button "true"
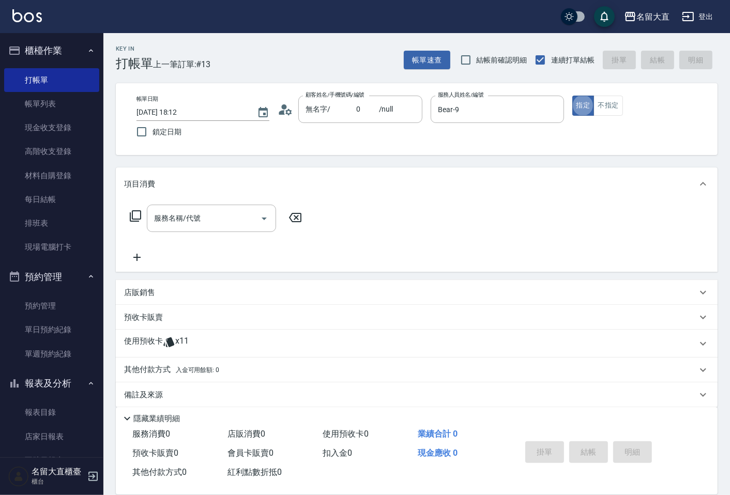
click at [129, 213] on icon at bounding box center [135, 216] width 12 height 12
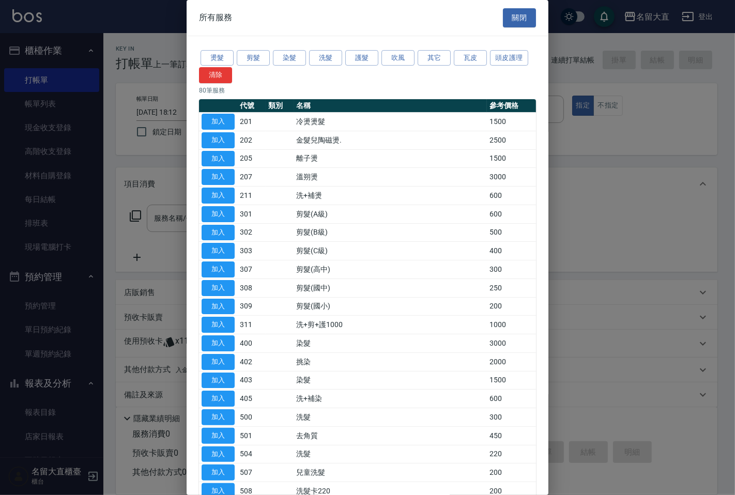
click at [321, 55] on button "洗髮" at bounding box center [325, 58] width 33 height 16
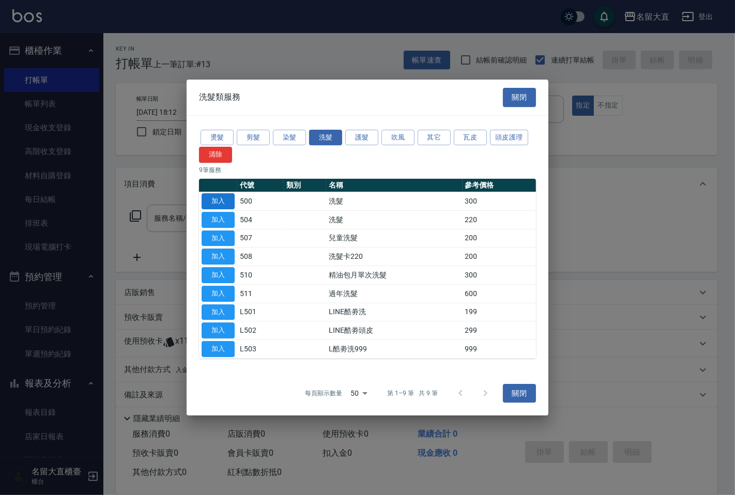
click at [223, 202] on button "加入" at bounding box center [218, 201] width 33 height 16
type input "洗髮(500)"
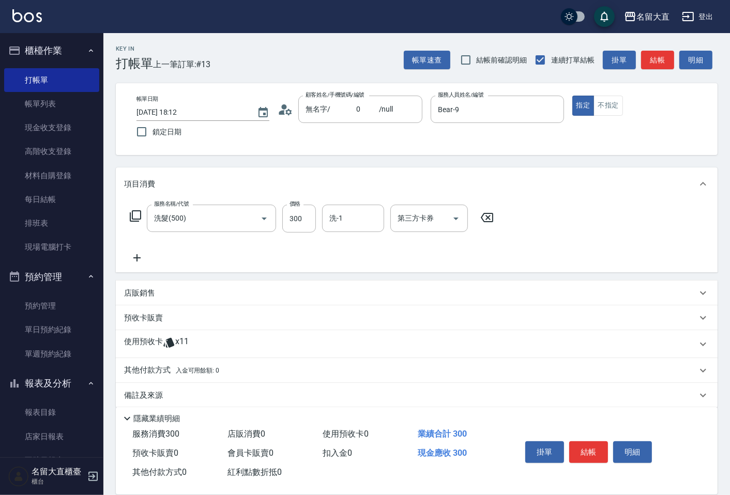
click at [135, 218] on icon at bounding box center [135, 216] width 12 height 12
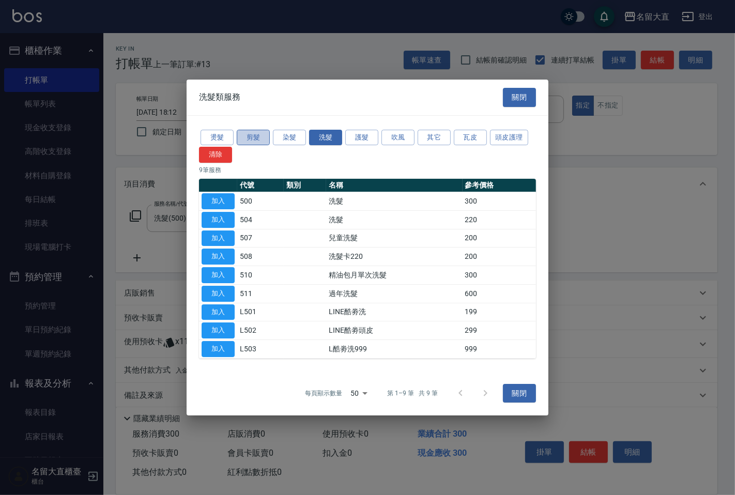
click at [258, 136] on button "剪髮" at bounding box center [253, 138] width 33 height 16
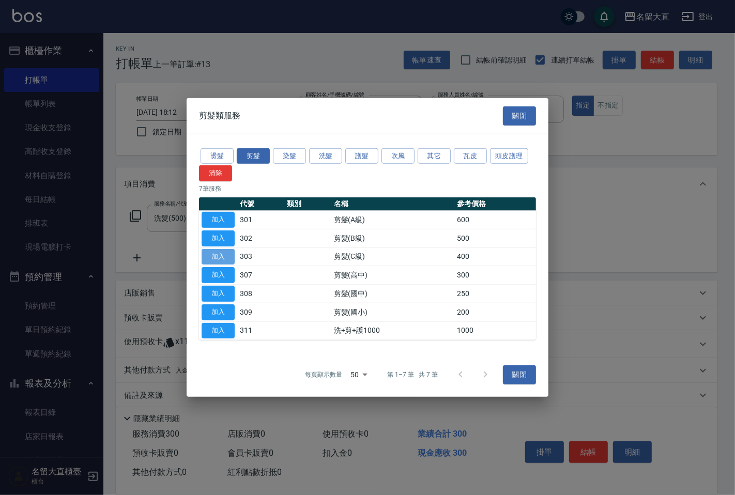
click at [220, 259] on button "加入" at bounding box center [218, 257] width 33 height 16
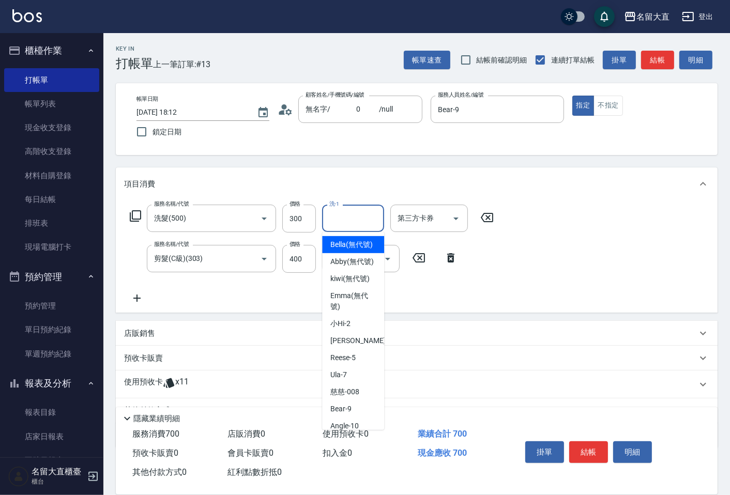
click at [343, 216] on input "洗-1" at bounding box center [353, 218] width 53 height 18
type input "詩雅-20"
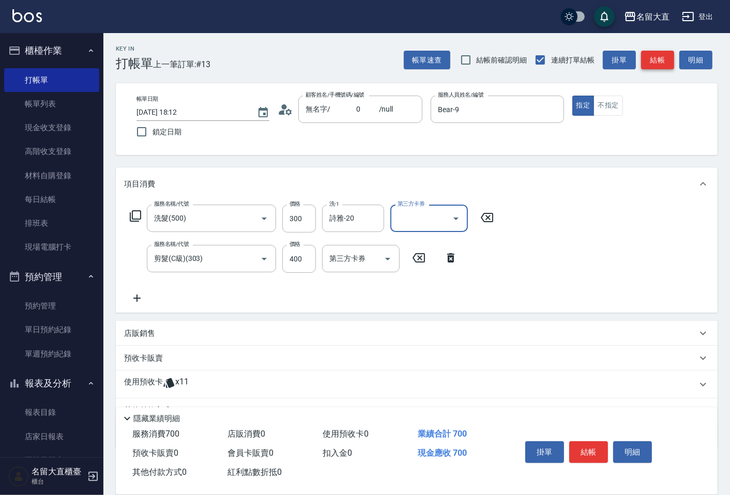
click at [648, 57] on button "結帳" at bounding box center [657, 60] width 33 height 19
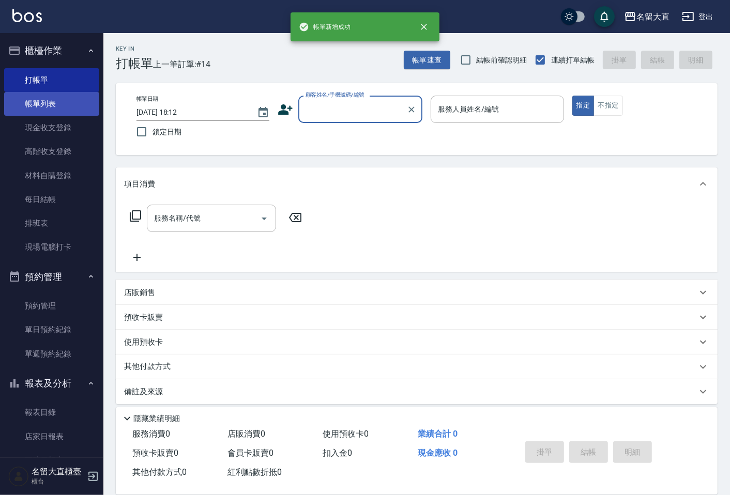
click at [33, 106] on link "帳單列表" at bounding box center [51, 104] width 95 height 24
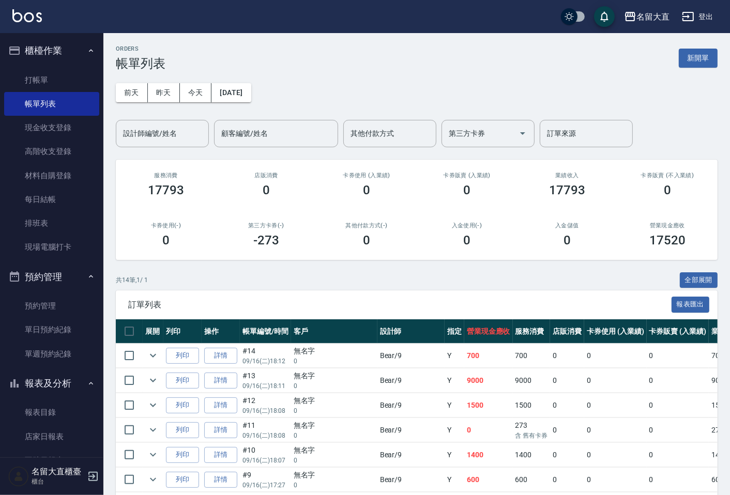
drag, startPoint x: 143, startPoint y: 131, endPoint x: 137, endPoint y: 115, distance: 17.0
click at [143, 130] on input "設計師編號/姓名" at bounding box center [162, 134] width 84 height 18
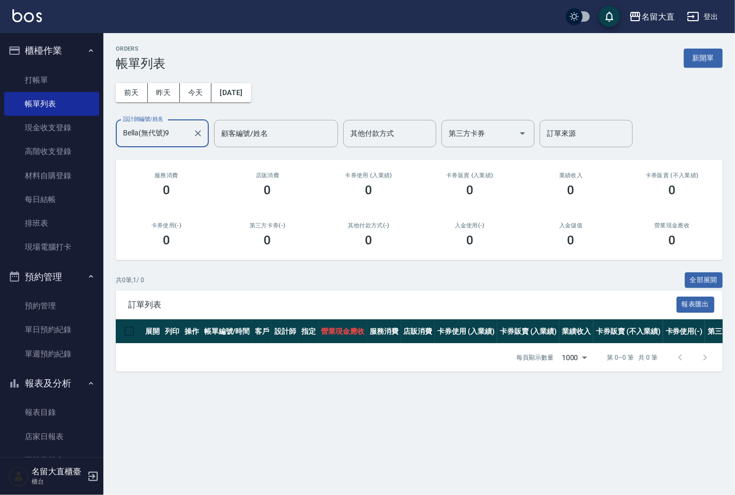
type input "Bella(無代號)9"
click at [199, 130] on icon "Clear" at bounding box center [198, 133] width 10 height 10
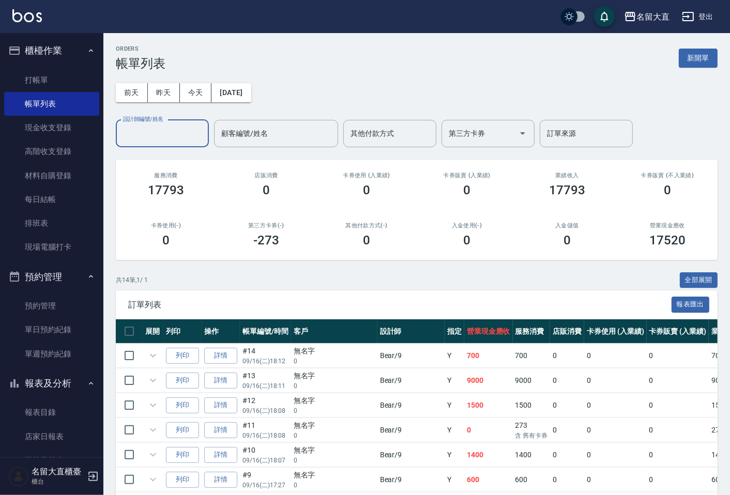
click at [142, 131] on input "設計師編號/姓名" at bounding box center [162, 134] width 84 height 18
type input "Bear-9"
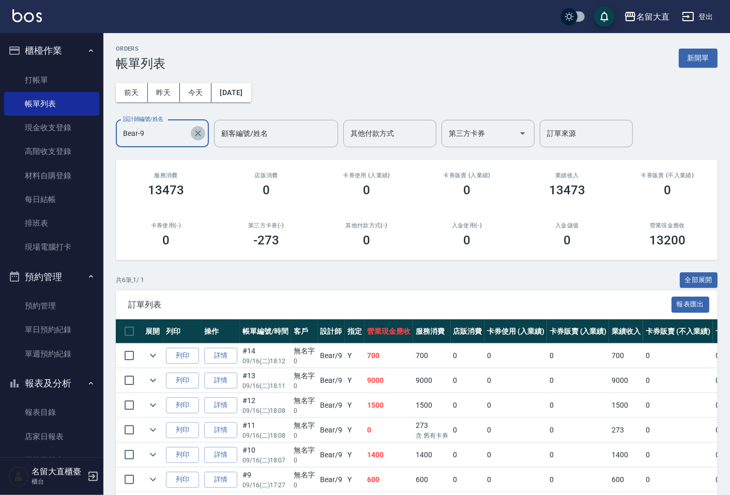
click at [201, 132] on icon "Clear" at bounding box center [198, 133] width 10 height 10
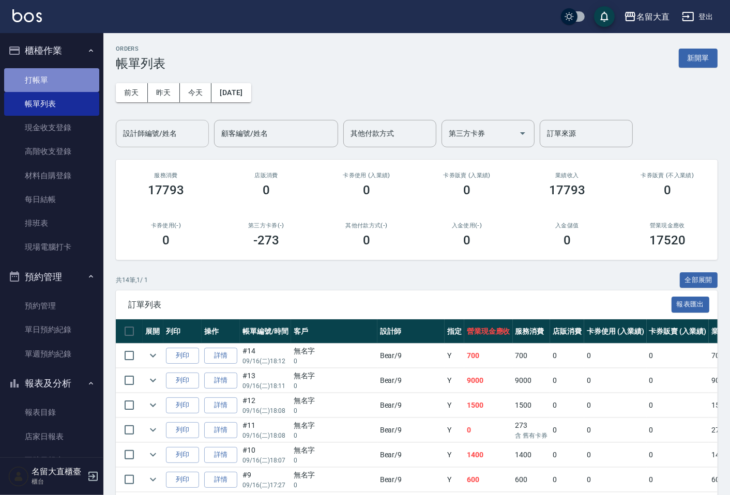
click at [64, 71] on link "打帳單" at bounding box center [51, 80] width 95 height 24
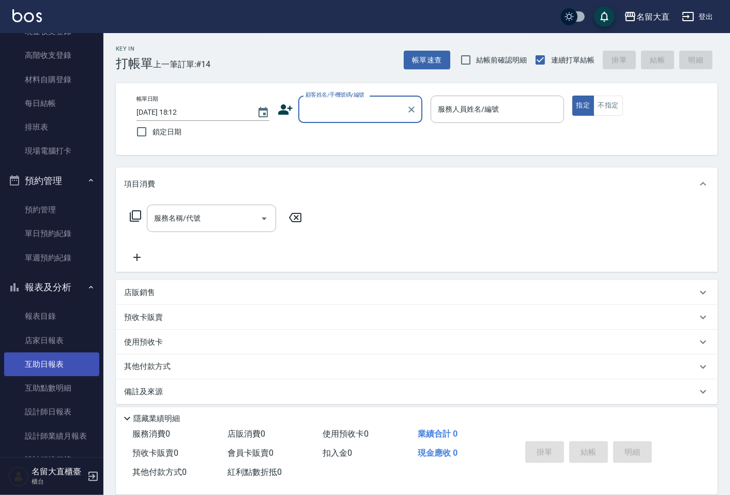
scroll to position [172, 0]
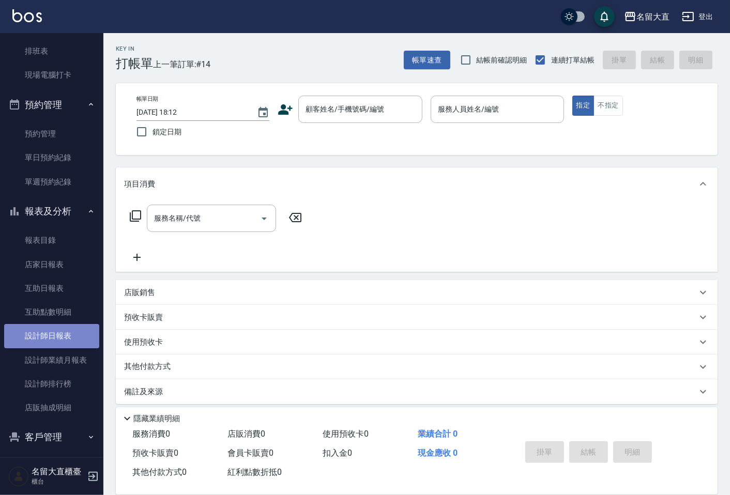
click at [60, 332] on link "設計師日報表" at bounding box center [51, 336] width 95 height 24
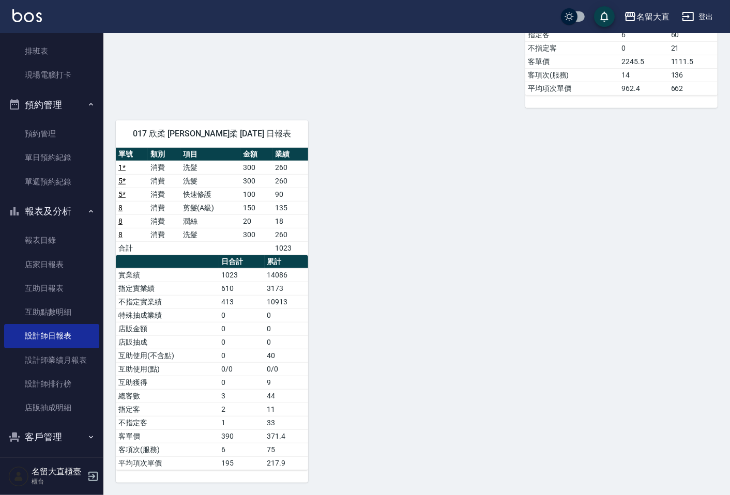
scroll to position [466, 0]
click at [249, 312] on td "0" at bounding box center [241, 315] width 45 height 13
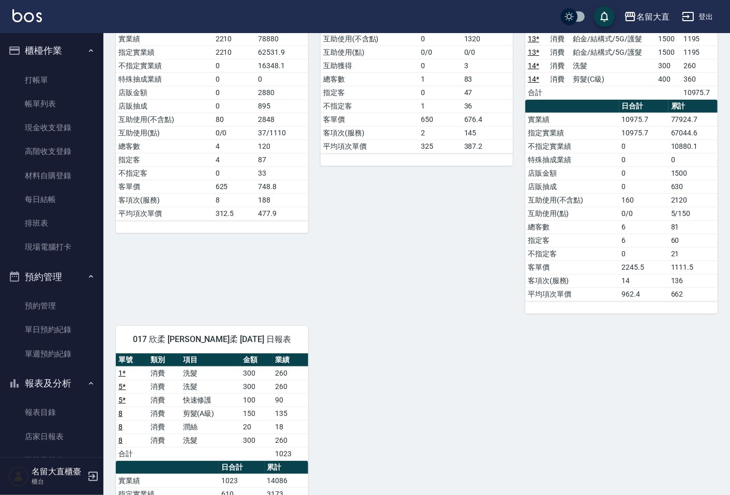
scroll to position [236, 0]
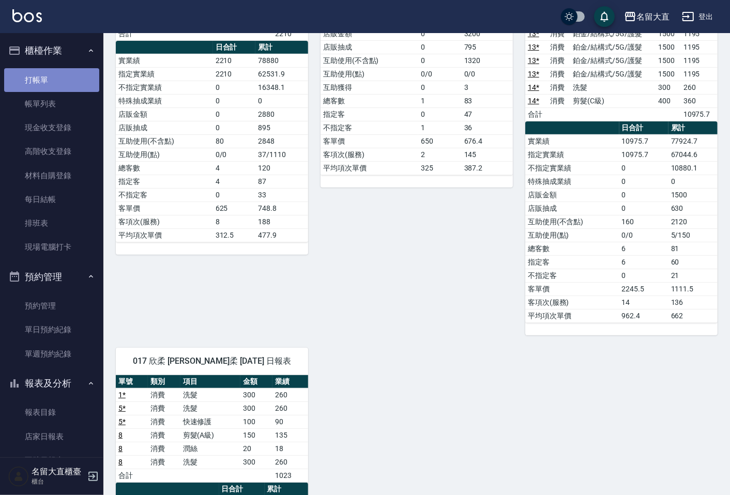
click at [71, 89] on link "打帳單" at bounding box center [51, 80] width 95 height 24
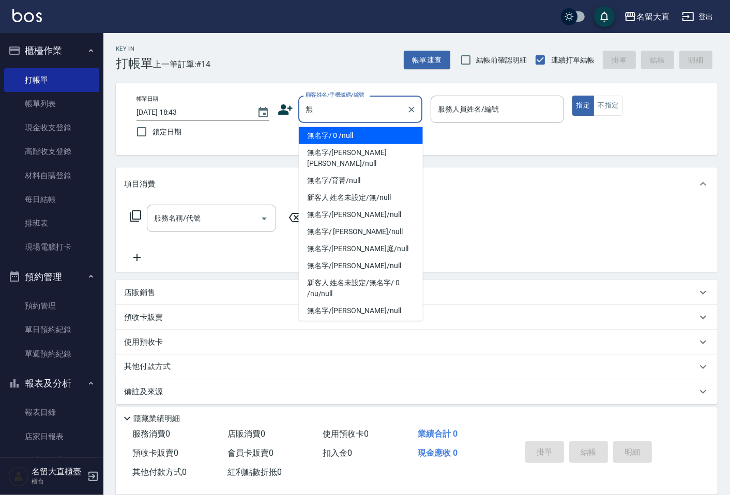
type input "無名字/ 0 /null"
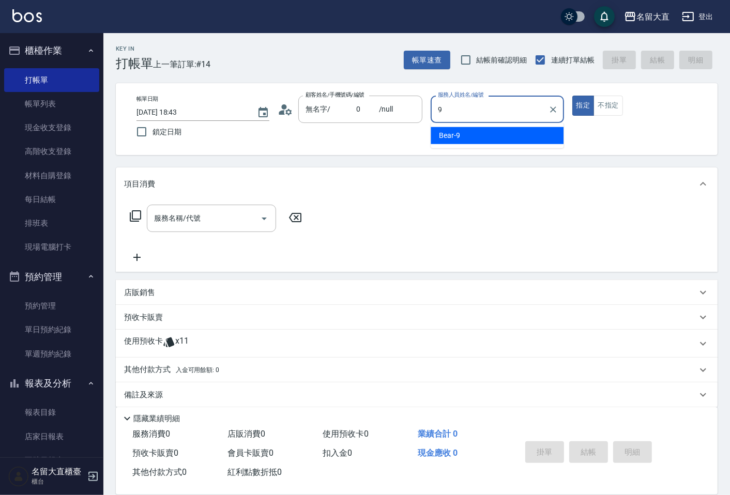
type input "Bear-9"
type button "true"
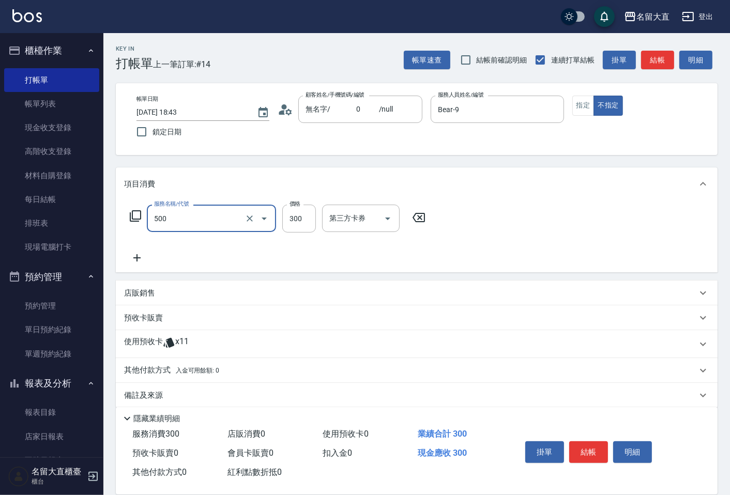
type input "洗髮(500)"
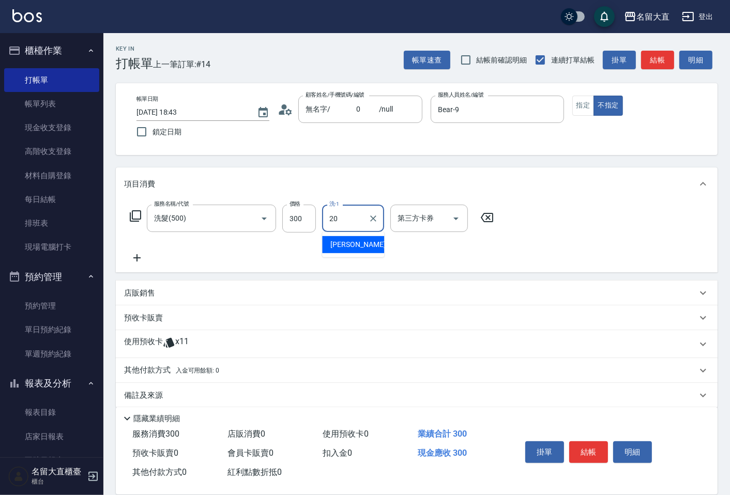
type input "詩雅-20"
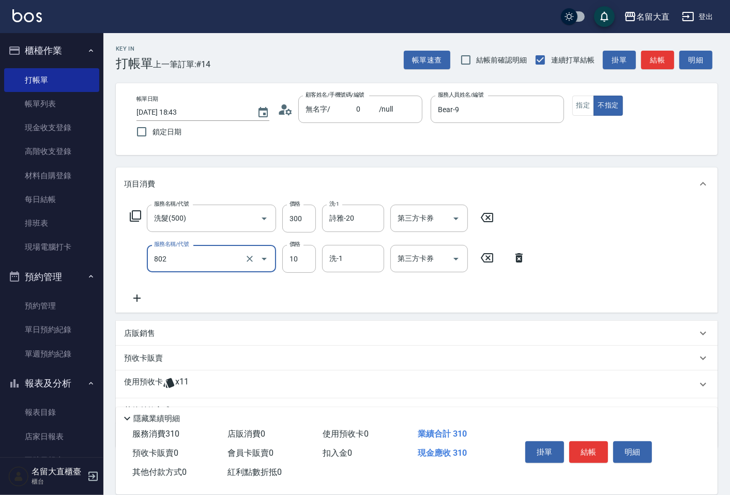
type input "潤絲(802)"
type input "20"
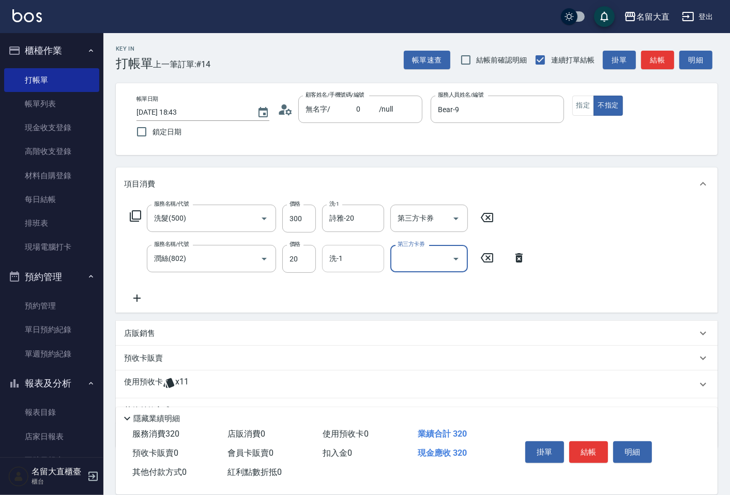
click at [340, 257] on input "洗-1" at bounding box center [353, 259] width 53 height 18
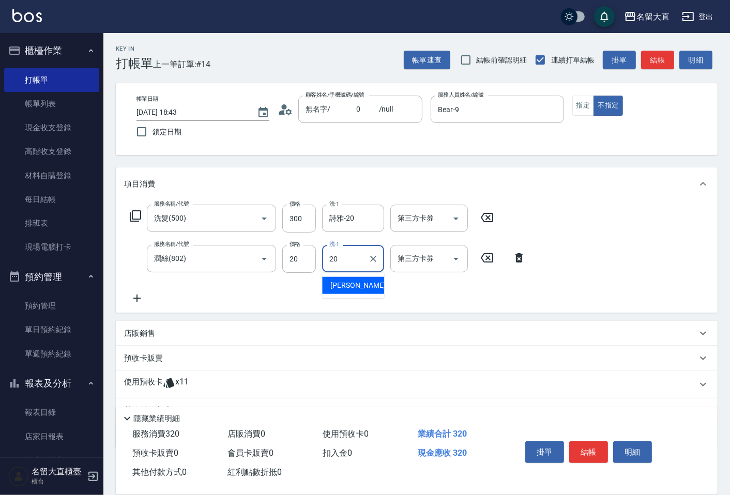
type input "詩雅-20"
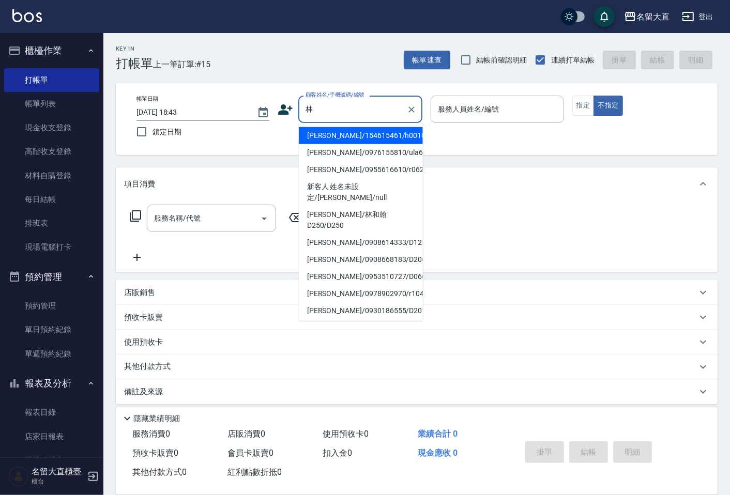
click at [386, 170] on li "[PERSON_NAME]/0955616610/r062" at bounding box center [361, 169] width 124 height 17
type input "[PERSON_NAME]/0955616610/r062"
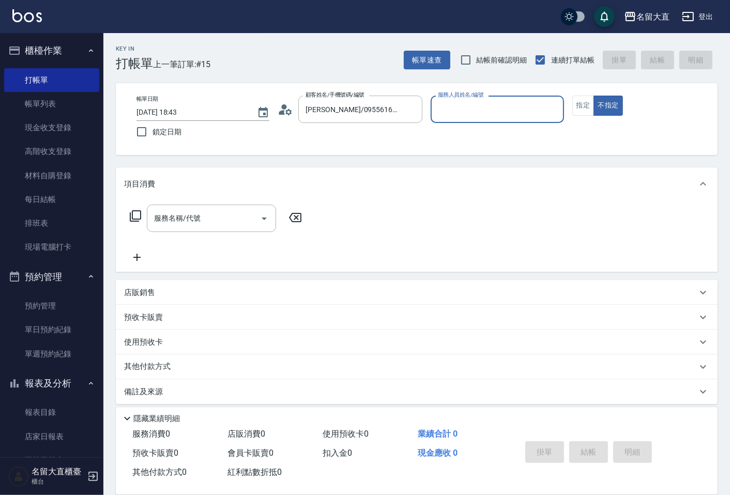
type input "Reese-5"
click at [580, 106] on button "指定" at bounding box center [583, 106] width 22 height 20
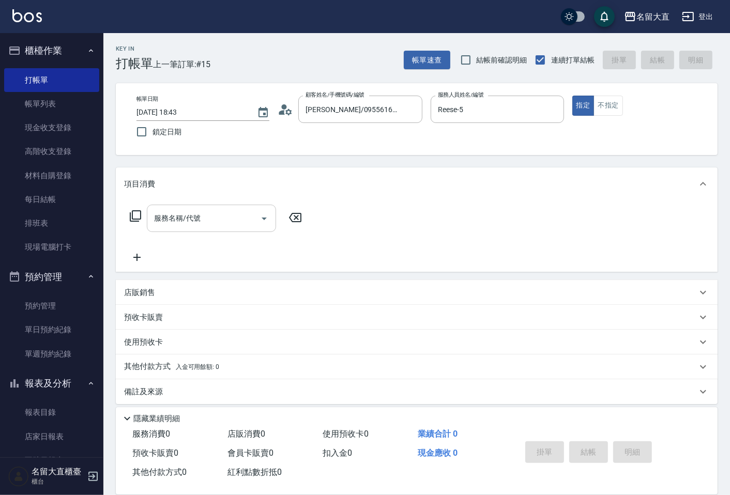
click at [180, 226] on input "服務名稱/代號" at bounding box center [203, 218] width 104 height 18
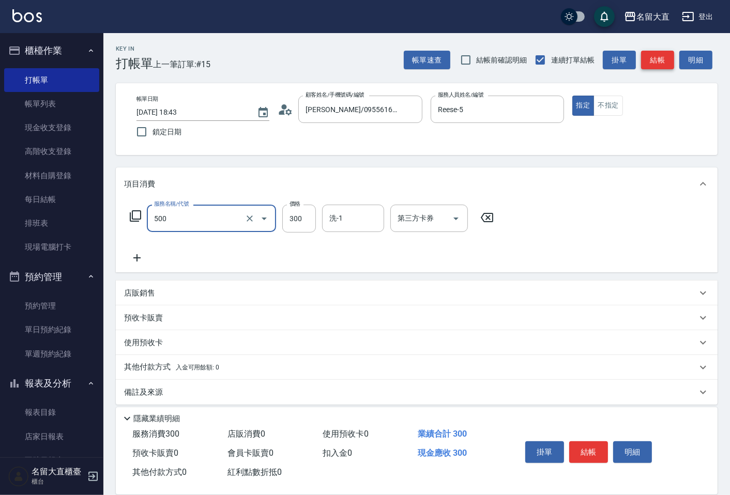
type input "洗髮(500)"
click at [665, 65] on button "結帳" at bounding box center [657, 60] width 33 height 19
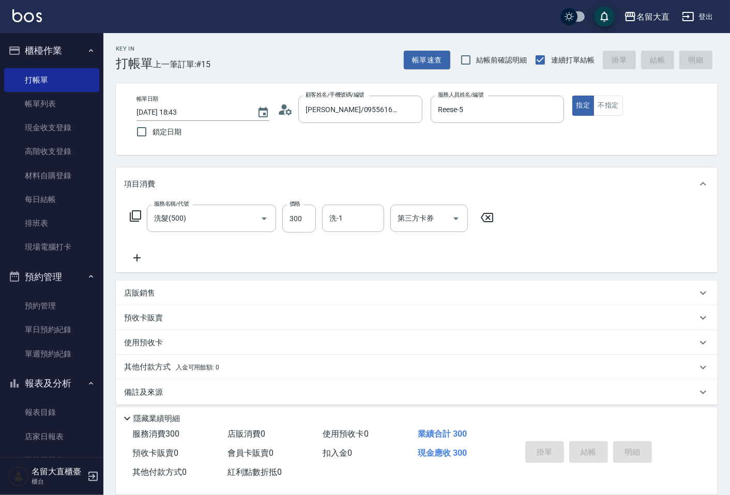
type input "[DATE] 18:45"
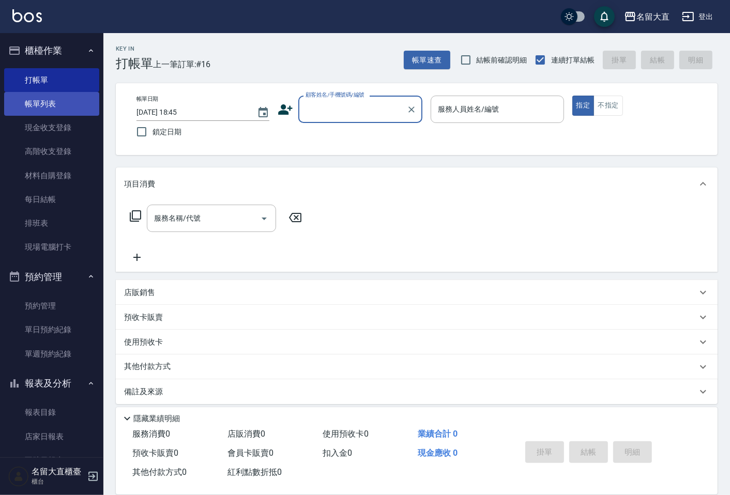
drag, startPoint x: 44, startPoint y: 99, endPoint x: 272, endPoint y: 172, distance: 239.8
click at [44, 99] on link "帳單列表" at bounding box center [51, 104] width 95 height 24
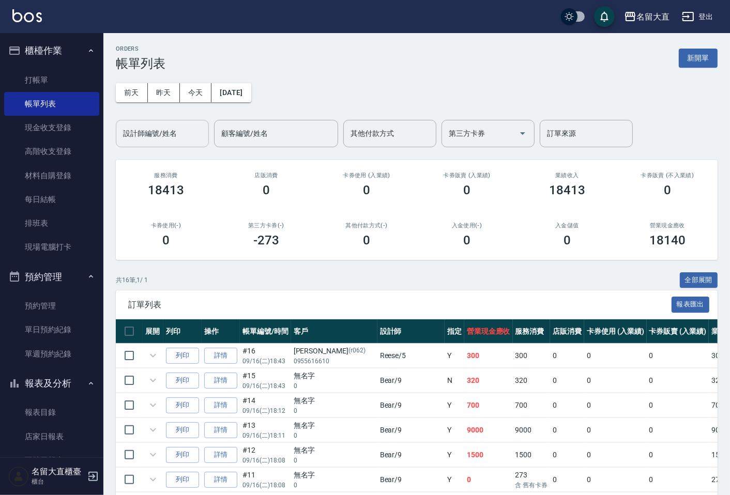
click at [147, 134] on input "設計師編號/姓名" at bounding box center [162, 134] width 84 height 18
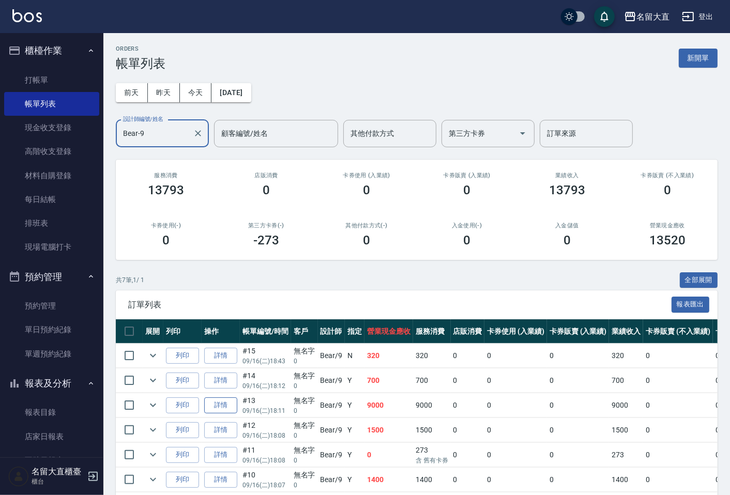
type input "Bear-9"
click at [212, 407] on link "詳情" at bounding box center [220, 405] width 33 height 16
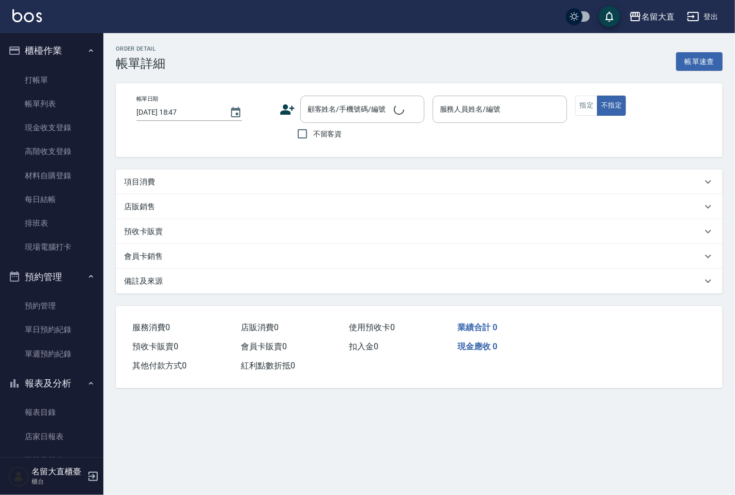
type input "[DATE] 18:11"
type input "Bear-9"
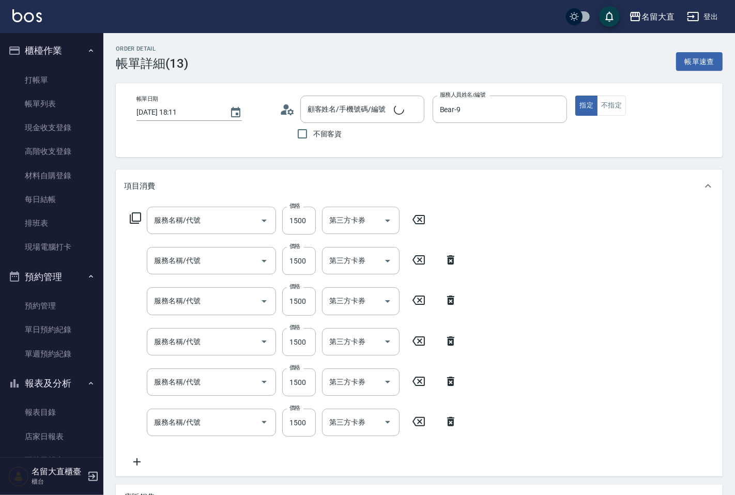
type input "無名字/ 0 /null"
type input "鉑金/結構式/5G/護髮(605)"
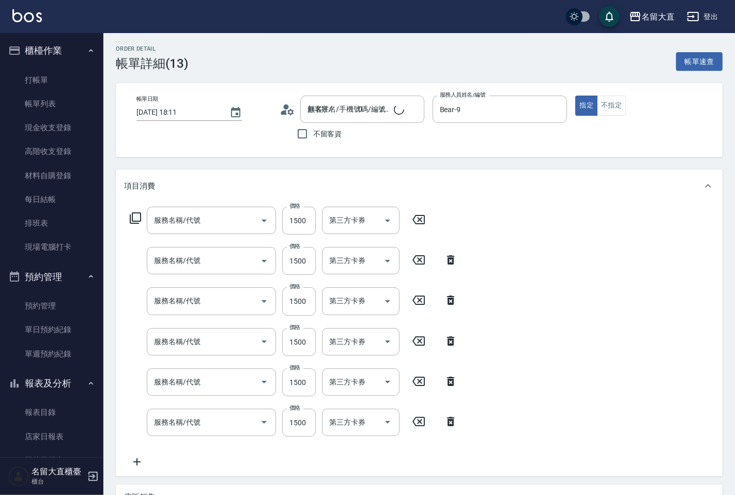
type input "鉑金/結構式/5G/護髮(605)"
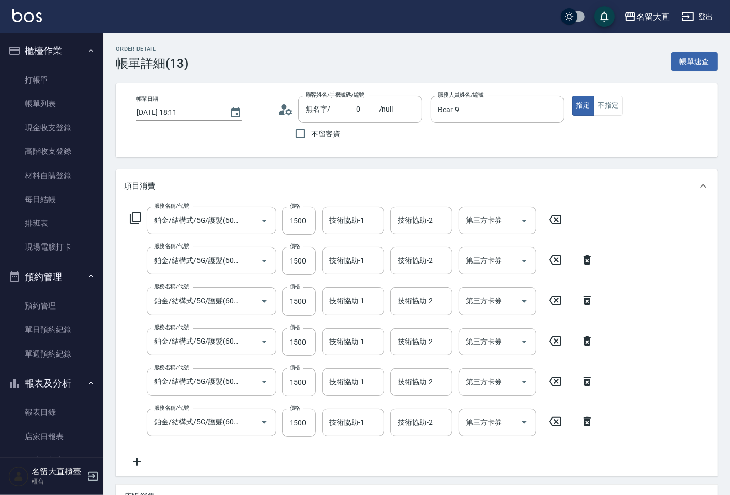
click at [588, 424] on icon at bounding box center [587, 422] width 26 height 12
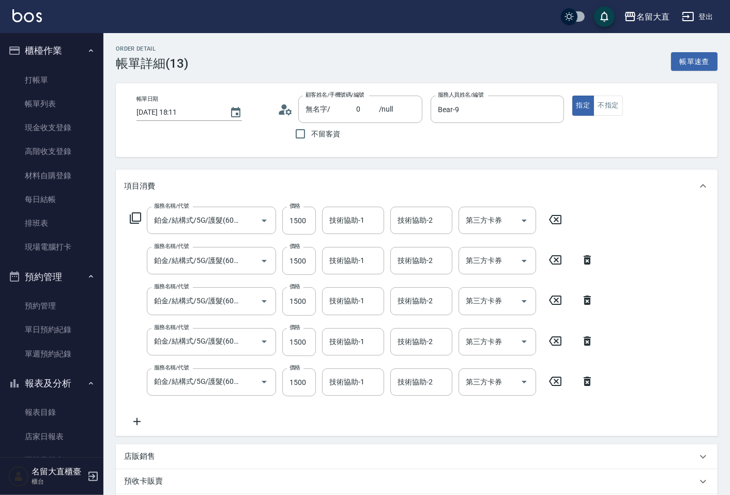
click at [586, 384] on icon at bounding box center [586, 381] width 7 height 9
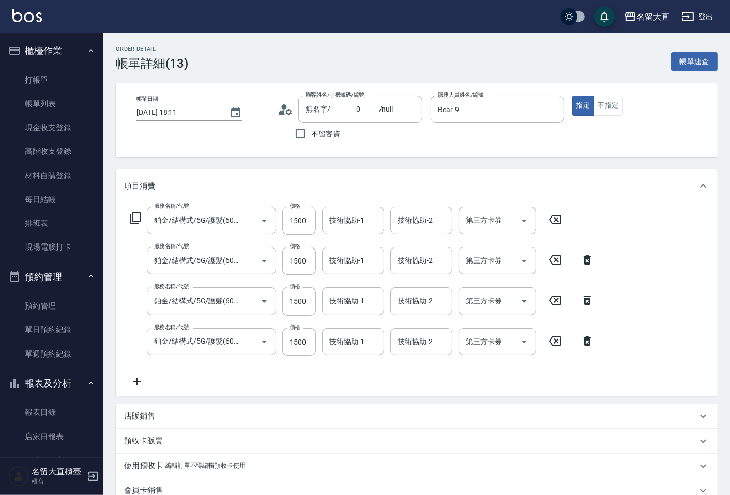
click at [134, 217] on icon at bounding box center [135, 218] width 12 height 12
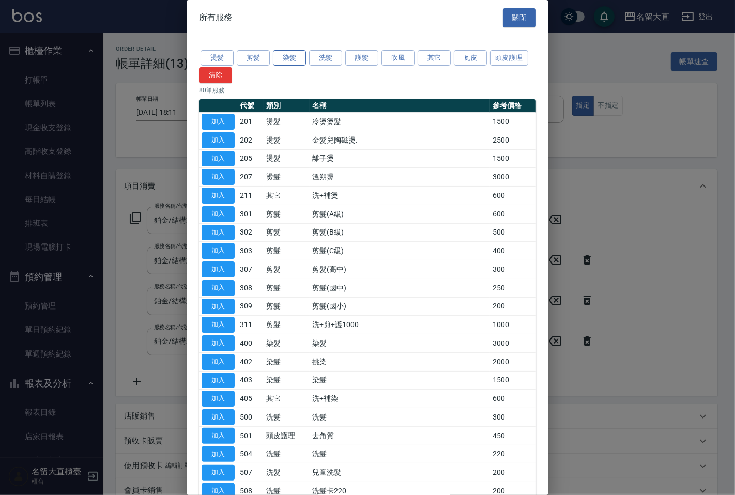
click at [284, 59] on button "染髮" at bounding box center [289, 58] width 33 height 16
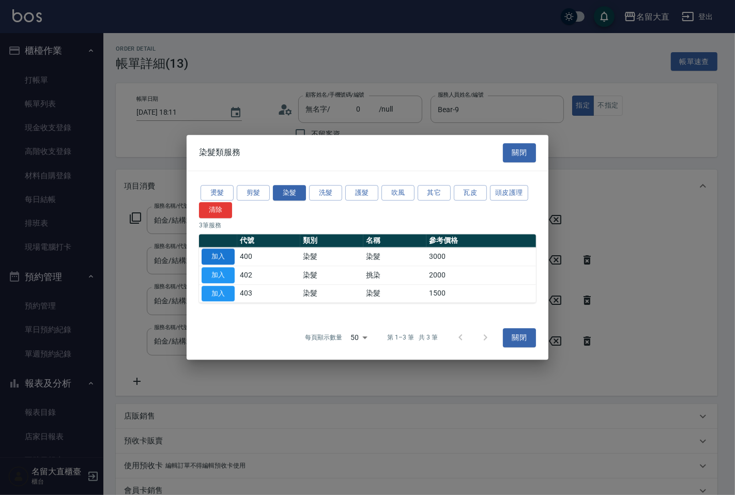
click at [218, 249] on button "加入" at bounding box center [218, 257] width 33 height 16
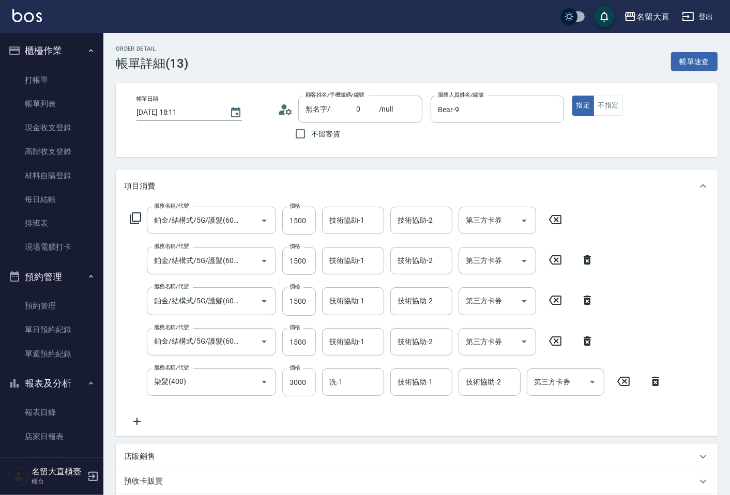
click at [302, 383] on input "3000" at bounding box center [299, 382] width 34 height 28
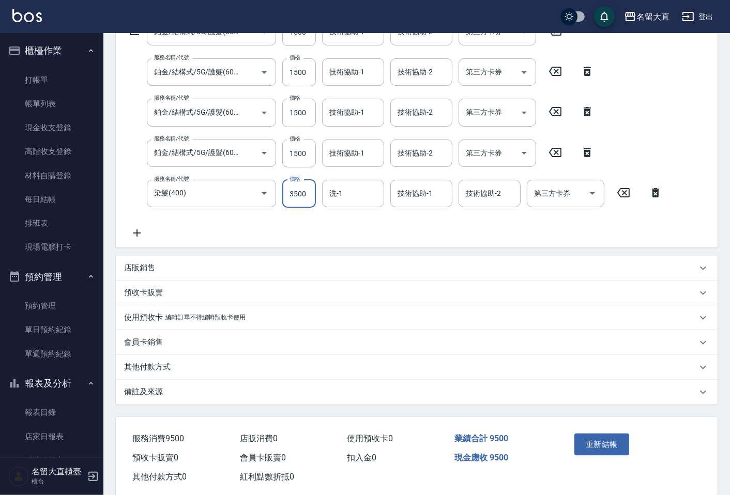
scroll to position [208, 0]
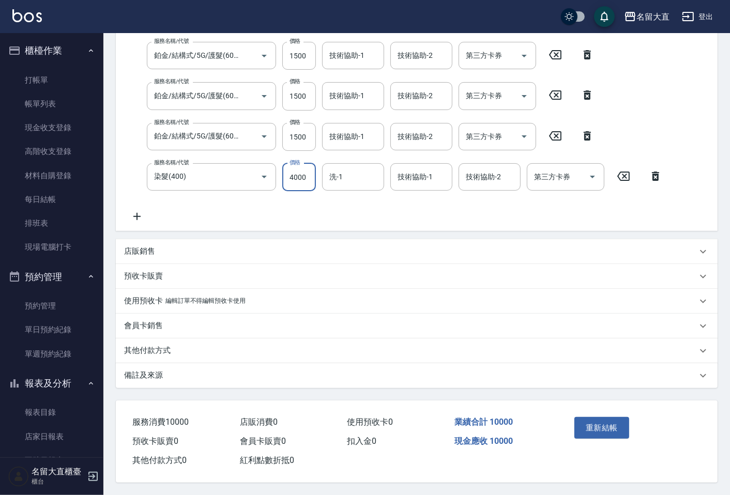
type input "4000"
click at [582, 130] on icon at bounding box center [587, 136] width 26 height 12
type input "染髮(400)"
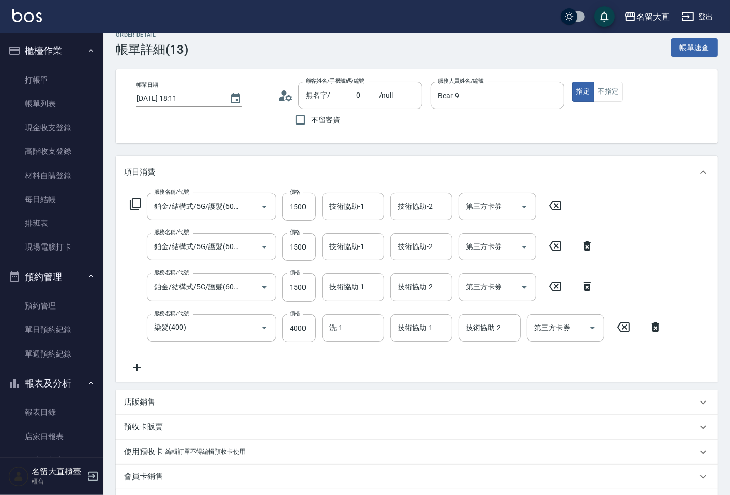
scroll to position [0, 0]
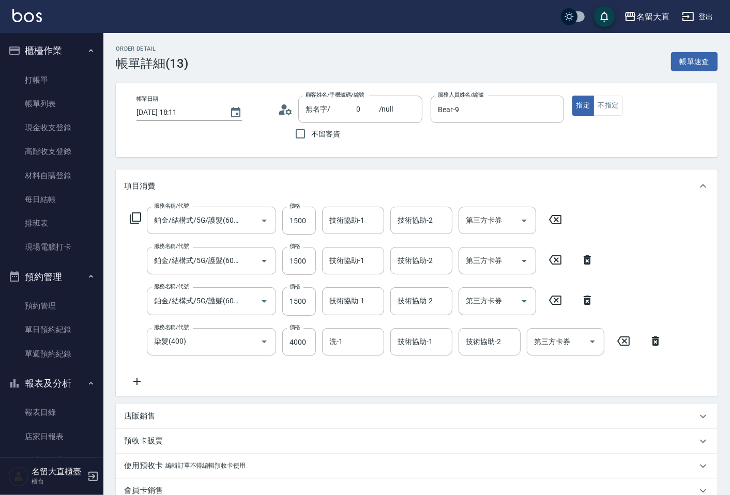
click at [135, 215] on icon at bounding box center [135, 218] width 12 height 12
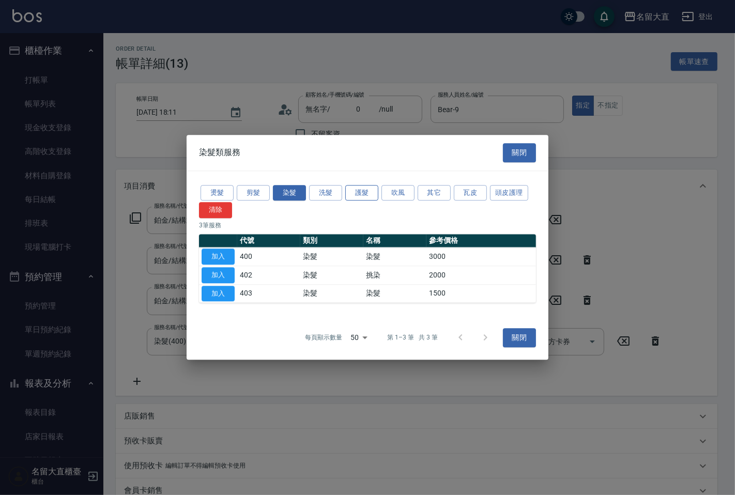
click at [354, 192] on button "護髮" at bounding box center [361, 193] width 33 height 16
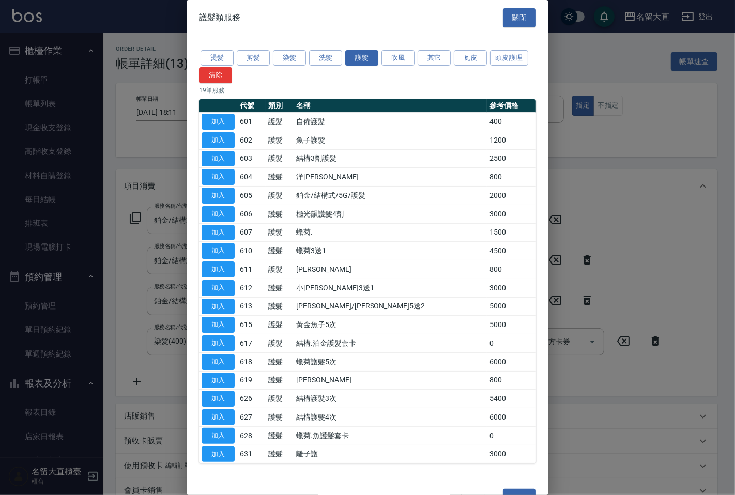
drag, startPoint x: 218, startPoint y: 189, endPoint x: 241, endPoint y: 208, distance: 29.4
click at [218, 189] on button "加入" at bounding box center [218, 196] width 33 height 16
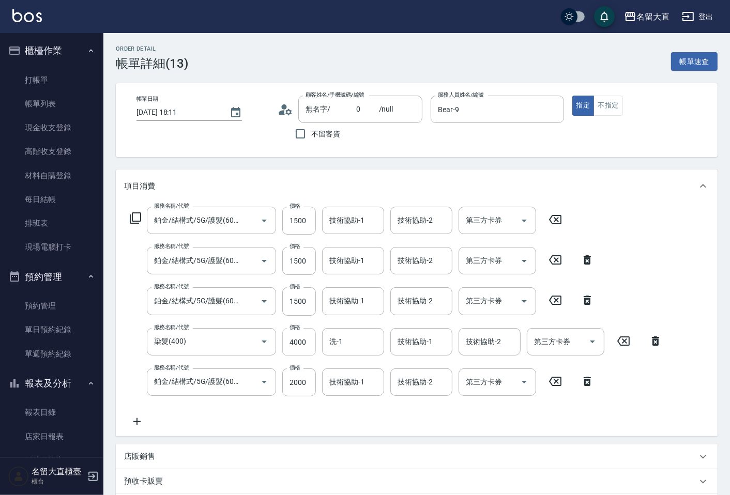
click at [303, 339] on input "4000" at bounding box center [299, 342] width 34 height 28
type input "1500"
click at [291, 379] on input "2000" at bounding box center [299, 382] width 34 height 28
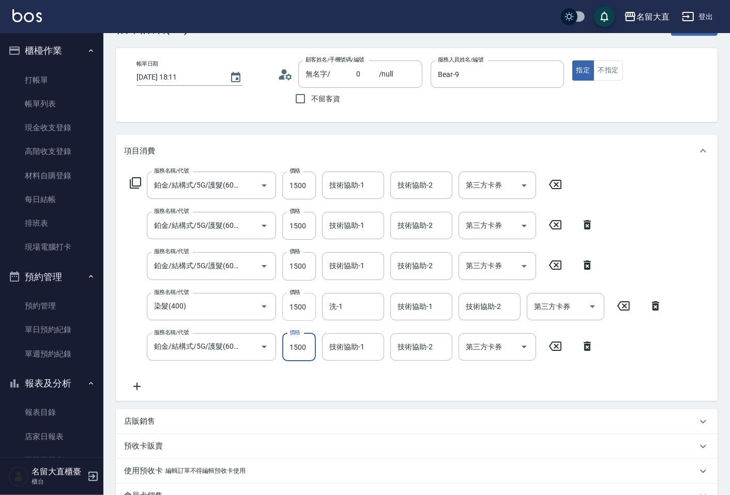
type input "1500"
click at [295, 307] on input "1500" at bounding box center [299, 307] width 34 height 28
click at [264, 373] on div "服務名稱/代號 鉑金/結構式/5G/護髮(605) 服務名稱/代號 價格 1500 價格 技術協助-1 技術協助-1 技術協助-2 技術協助-2 第三方卡券 …" at bounding box center [396, 282] width 544 height 221
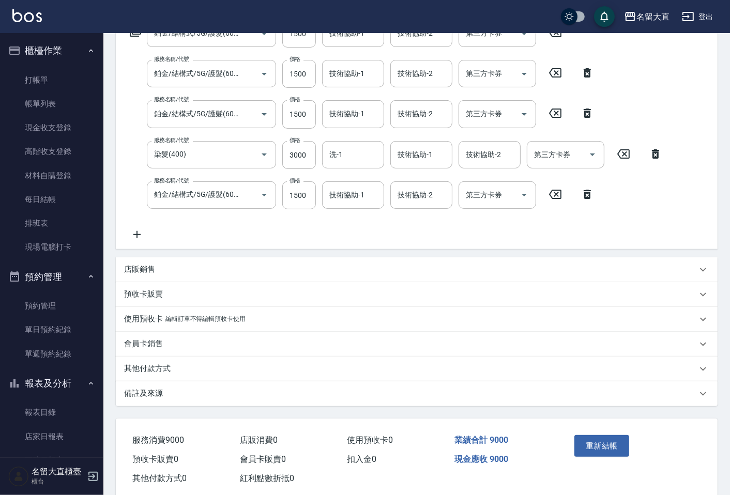
scroll to position [208, 0]
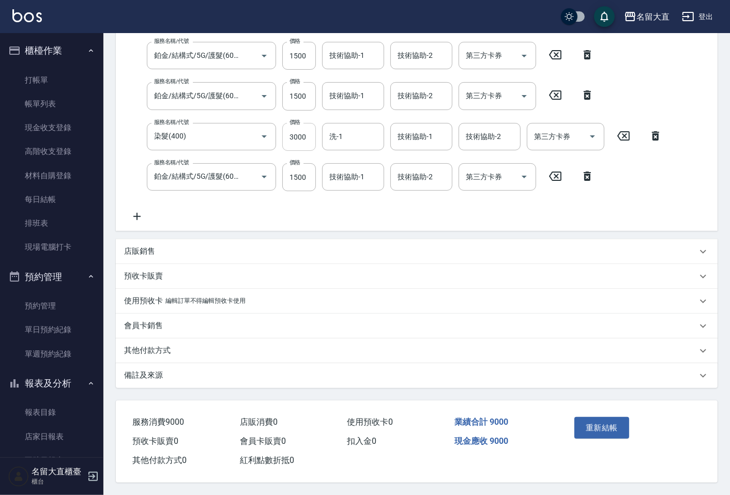
click at [300, 137] on input "3000" at bounding box center [299, 137] width 34 height 28
click at [305, 135] on input "3000" at bounding box center [299, 137] width 34 height 28
click at [300, 136] on input "3000" at bounding box center [299, 137] width 34 height 28
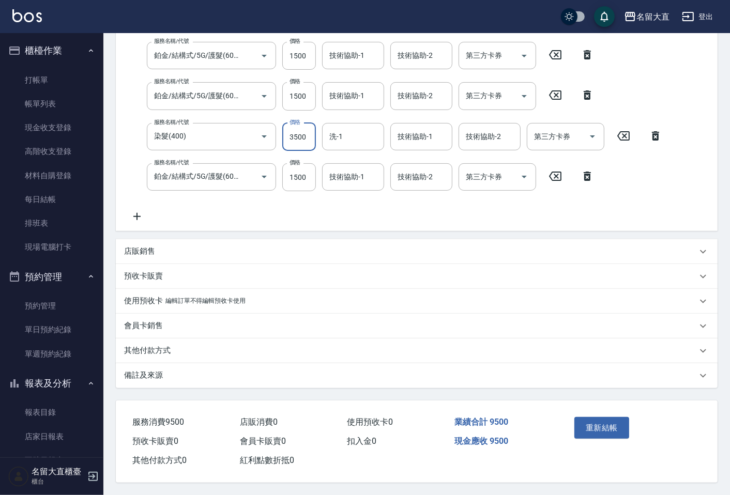
type input "3500"
click at [586, 173] on icon at bounding box center [587, 176] width 26 height 12
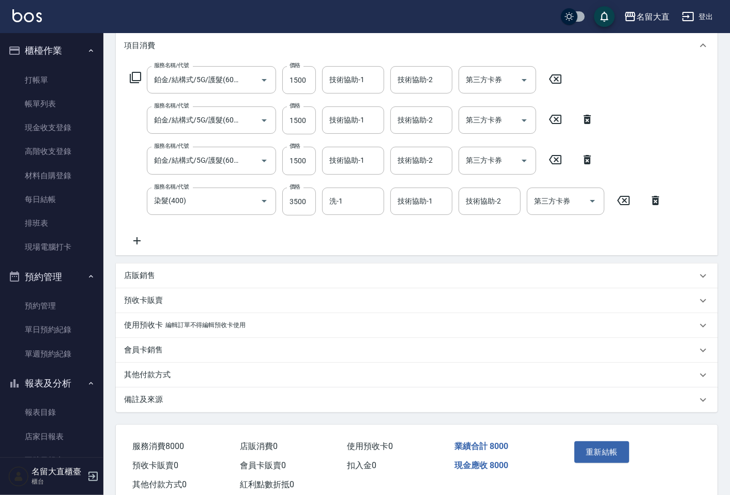
scroll to position [167, 0]
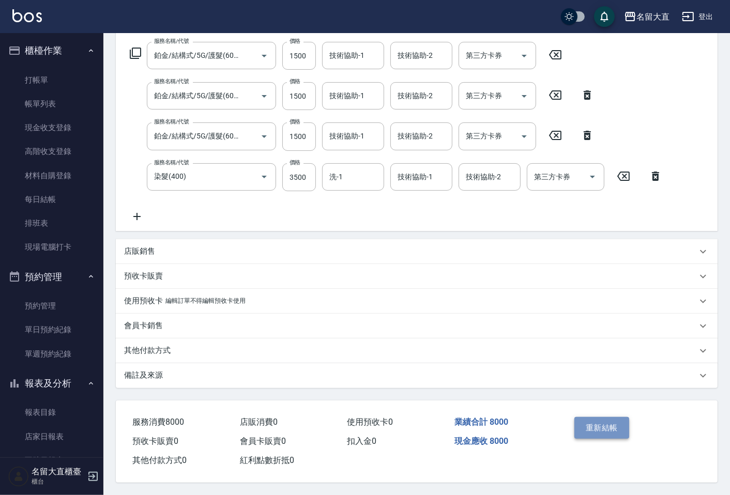
click at [588, 423] on button "重新結帳" at bounding box center [601, 428] width 55 height 22
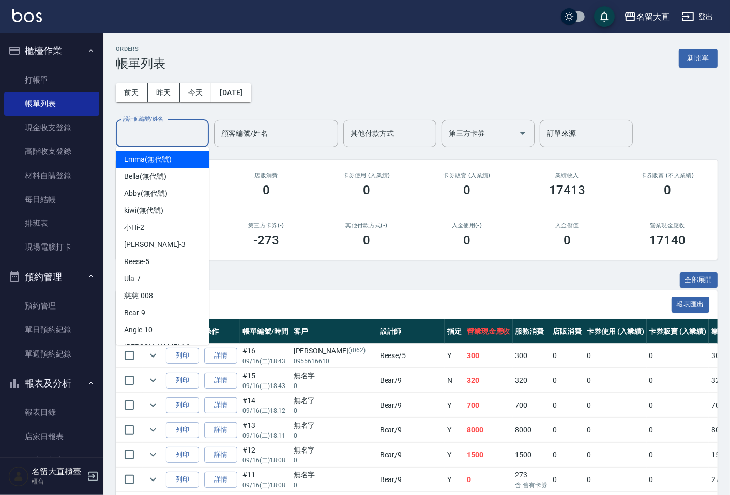
click at [146, 138] on input "設計師編號/姓名" at bounding box center [162, 134] width 84 height 18
click at [132, 132] on input "設計師編號/姓名" at bounding box center [162, 134] width 84 height 18
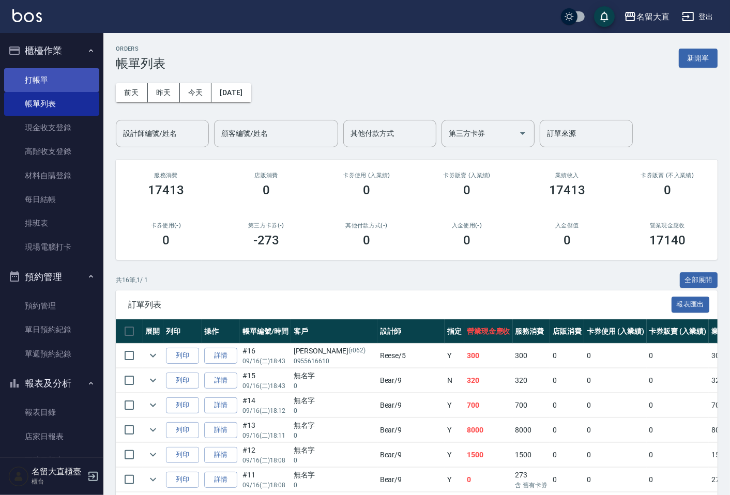
drag, startPoint x: 147, startPoint y: 150, endPoint x: 38, endPoint y: 68, distance: 136.4
click at [38, 68] on link "打帳單" at bounding box center [51, 80] width 95 height 24
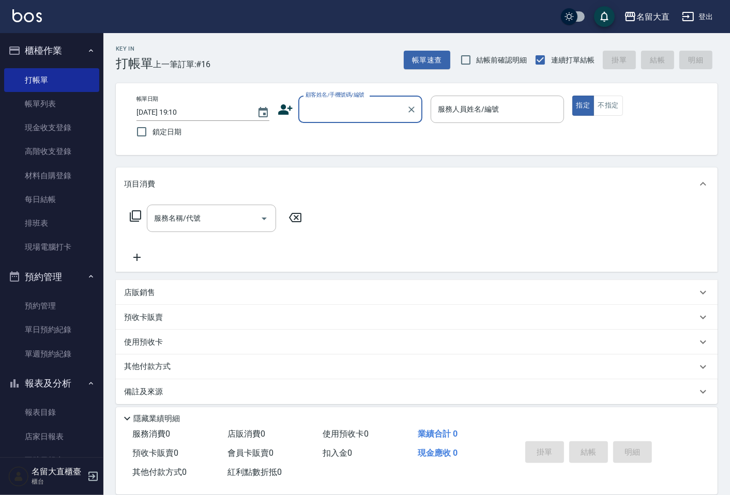
click at [315, 110] on input "顧客姓名/手機號碼/編號" at bounding box center [352, 109] width 99 height 18
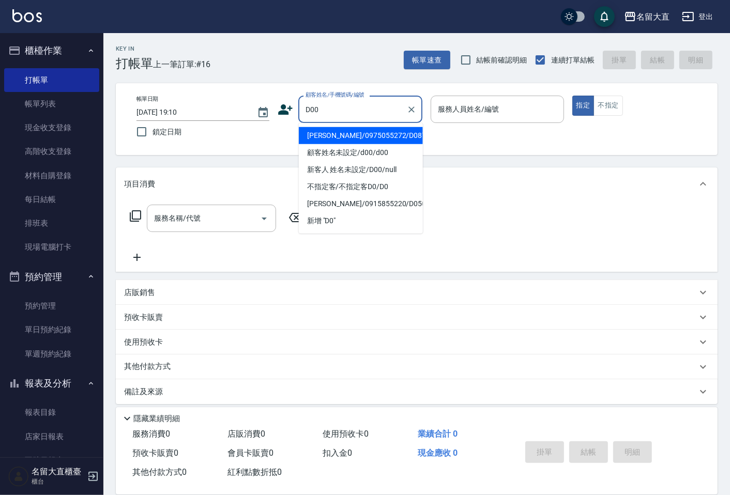
type input "顧客姓名未設定/d00/d00"
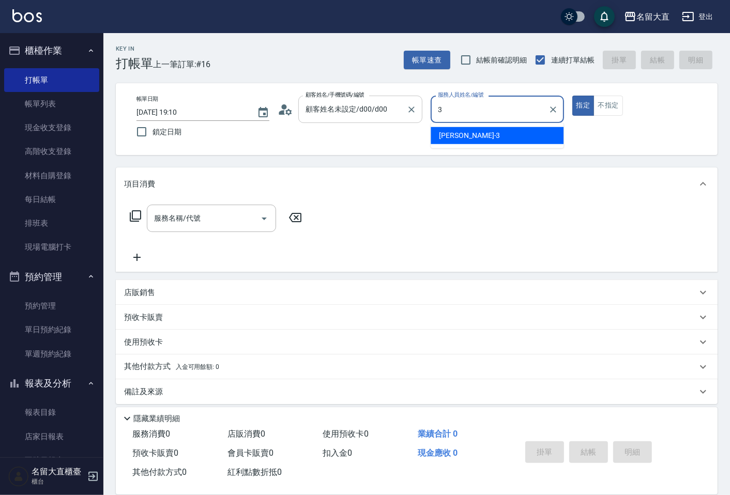
type input "[PERSON_NAME]3"
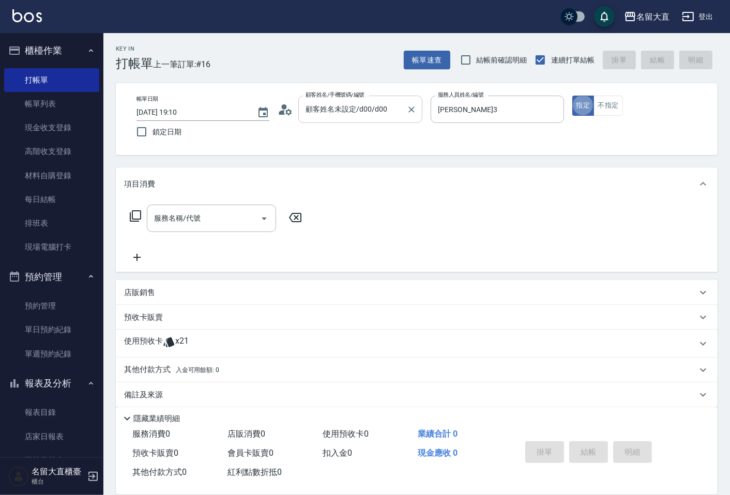
type button "true"
type input "新客人 姓名未設定/D00/null"
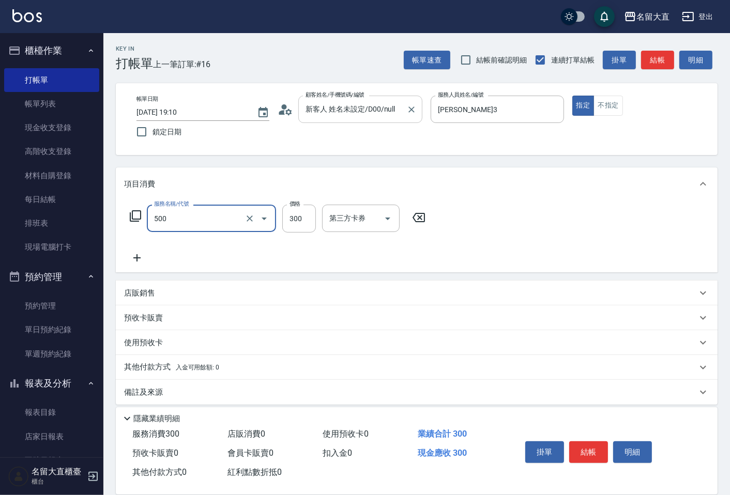
type input "洗髮(500)"
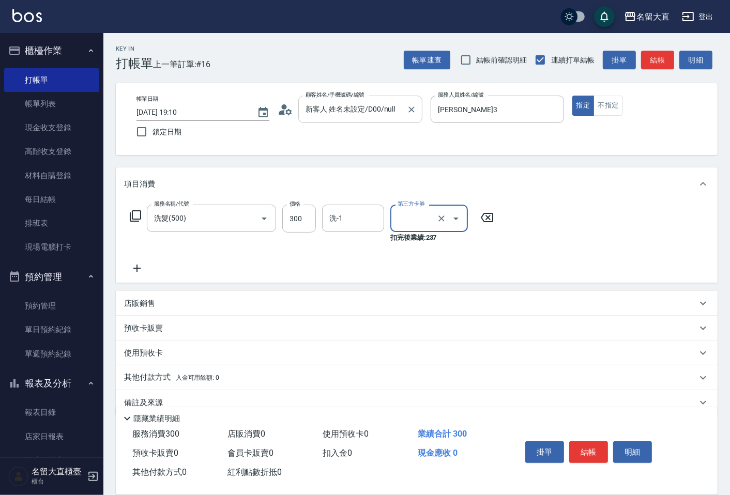
type input "Line酷券"
click at [440, 217] on icon "Clear" at bounding box center [441, 219] width 6 height 6
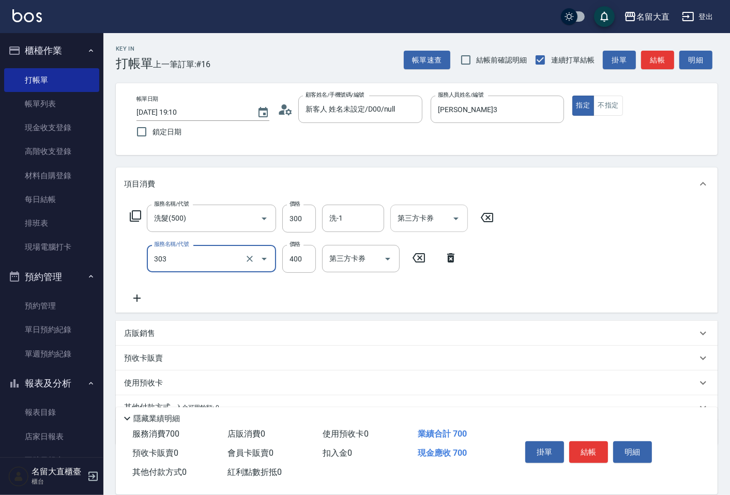
type input "剪髮(C級)(303)"
type input "350"
click at [666, 63] on button "結帳" at bounding box center [657, 60] width 33 height 19
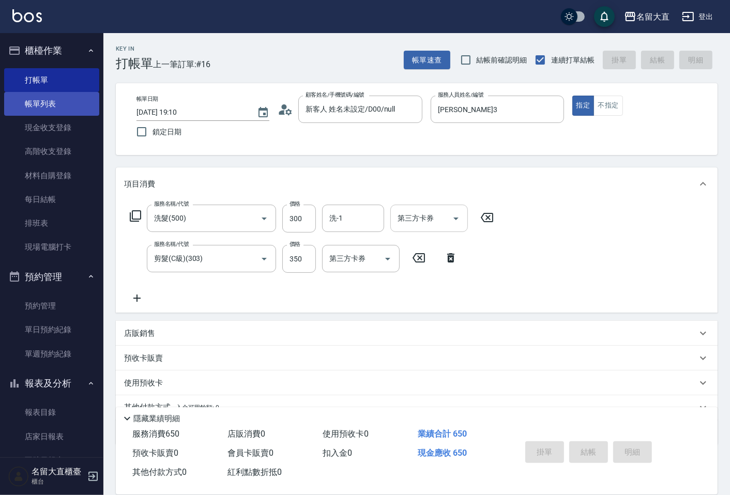
type input "[DATE] 19:11"
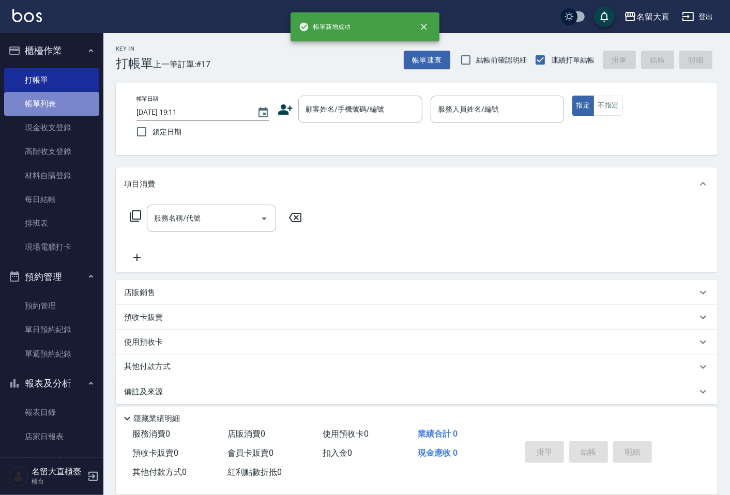
click at [62, 96] on link "帳單列表" at bounding box center [51, 104] width 95 height 24
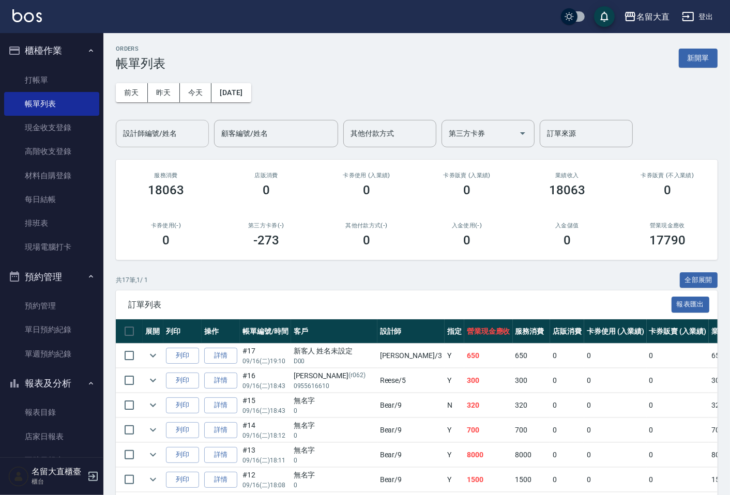
click at [153, 142] on div "設計師編號/姓名" at bounding box center [162, 133] width 93 height 27
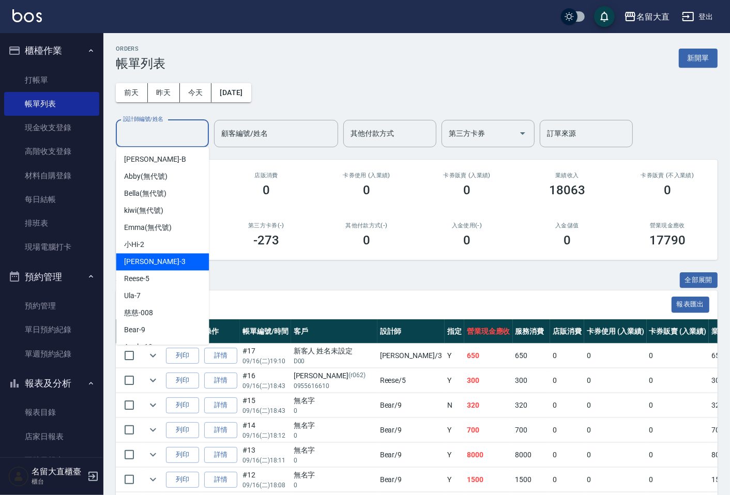
click at [160, 258] on div "[PERSON_NAME]3" at bounding box center [162, 261] width 93 height 17
type input "[PERSON_NAME]3"
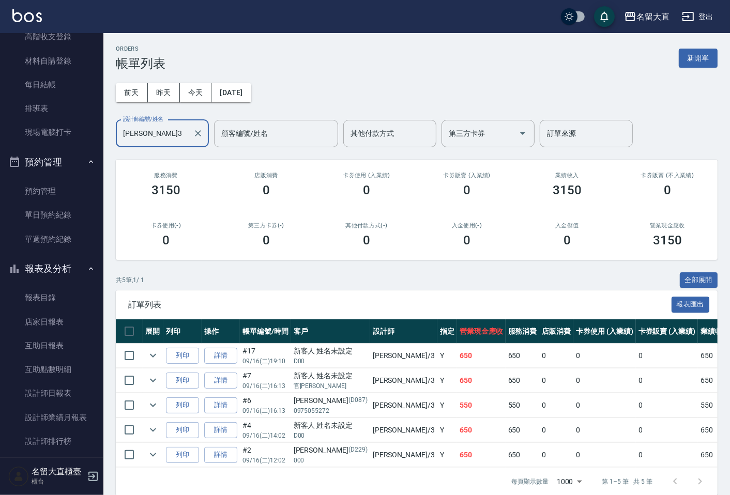
scroll to position [203, 0]
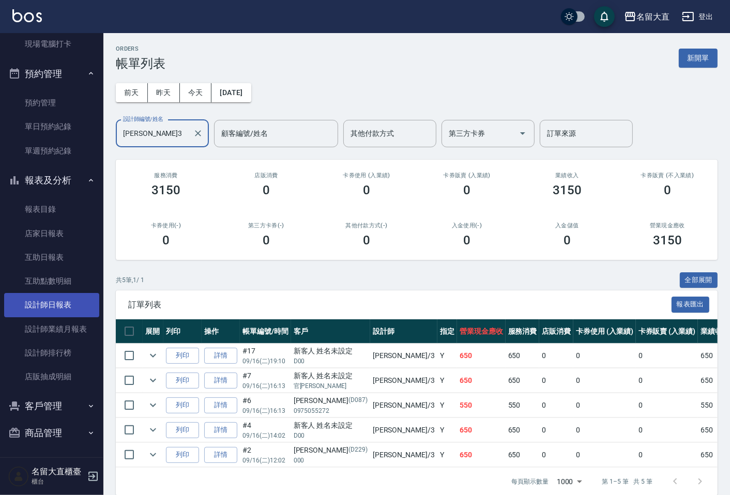
click at [45, 309] on link "設計師日報表" at bounding box center [51, 305] width 95 height 24
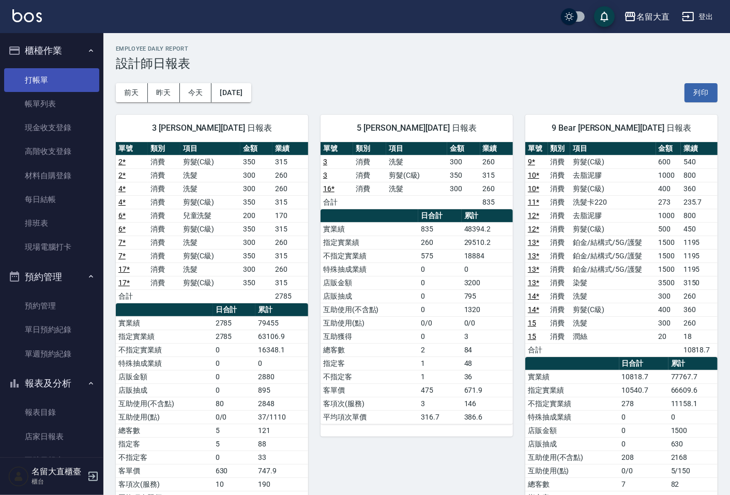
click at [63, 72] on link "打帳單" at bounding box center [51, 80] width 95 height 24
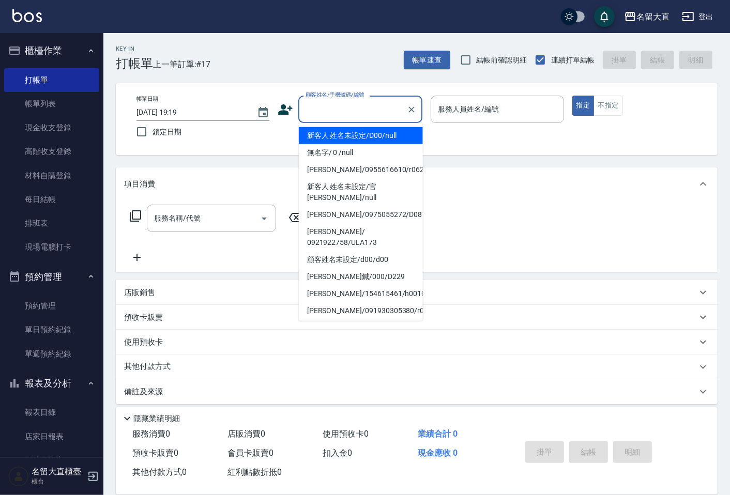
drag, startPoint x: 392, startPoint y: 111, endPoint x: 377, endPoint y: 135, distance: 28.3
click at [391, 111] on input "顧客姓名/手機號碼/編號" at bounding box center [352, 109] width 99 height 18
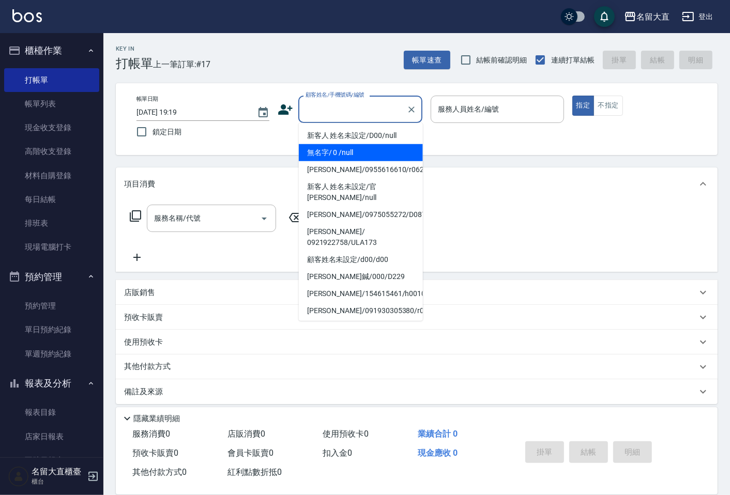
click at [372, 145] on li "無名字/ 0 /null" at bounding box center [361, 152] width 124 height 17
type input "無名字/ 0 /null"
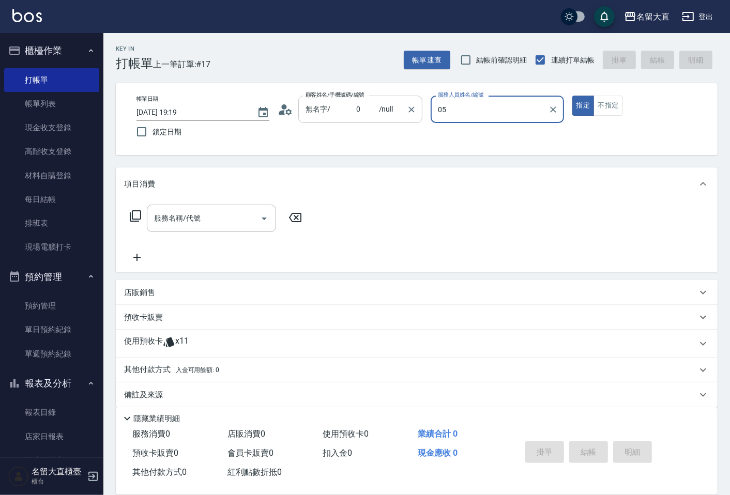
type input "05"
click at [572, 96] on button "指定" at bounding box center [583, 106] width 22 height 20
type button "true"
click at [481, 109] on div "服務人員姓名/編號 服務人員姓名/編號" at bounding box center [497, 109] width 133 height 27
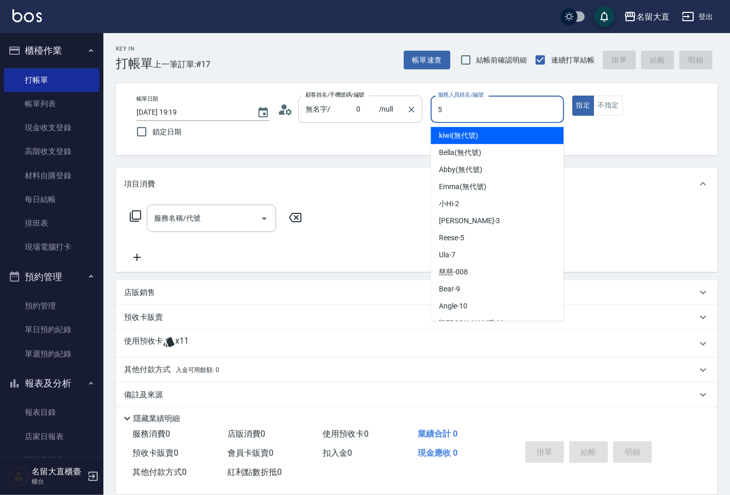
type input "Reese-5"
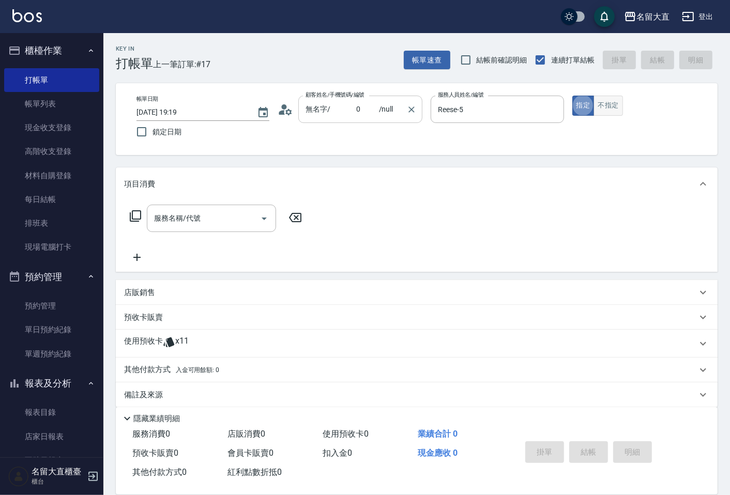
click at [603, 110] on button "不指定" at bounding box center [607, 106] width 29 height 20
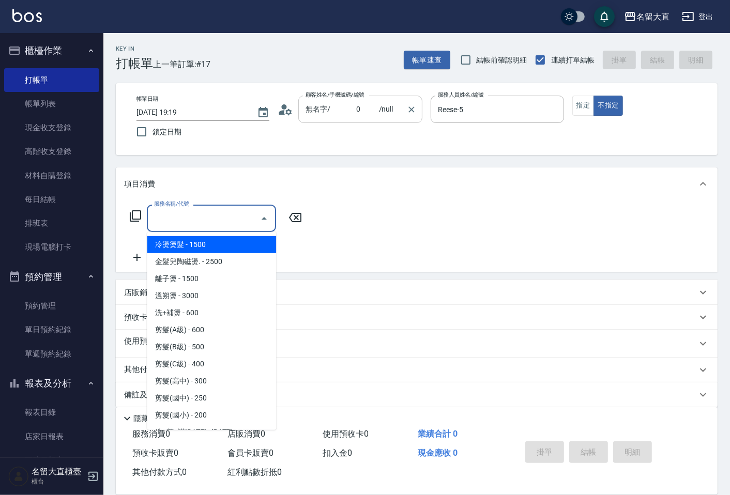
click at [211, 221] on input "服務名稱/代號" at bounding box center [203, 218] width 104 height 18
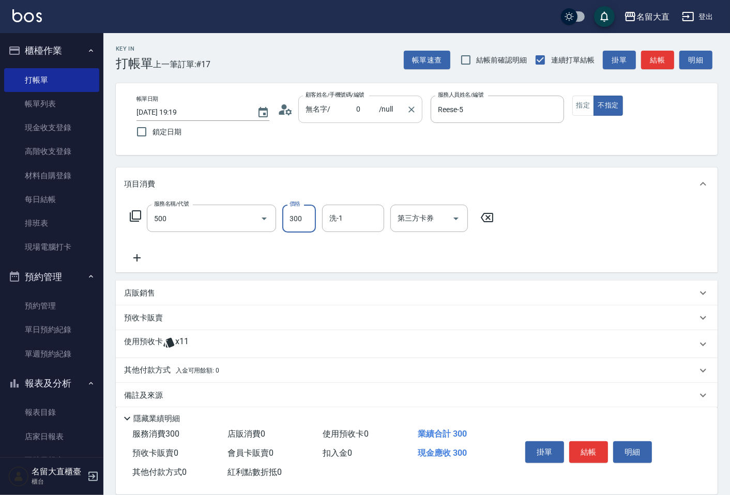
type input "洗髮(500)"
type input "詩雅-20"
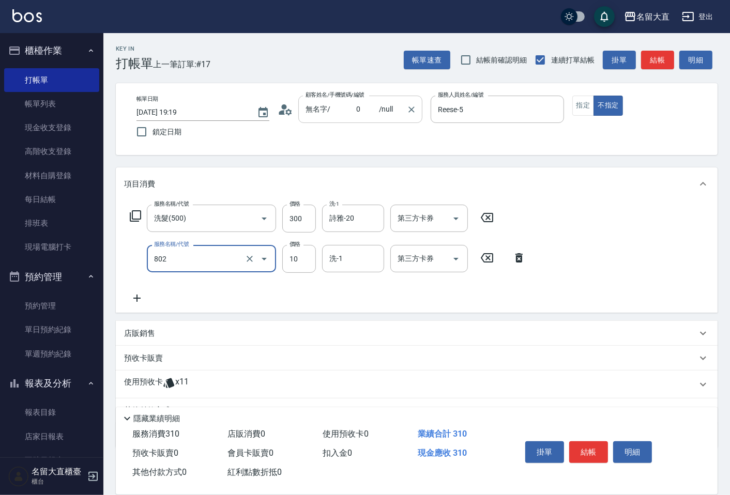
type input "潤絲(802)"
type input "20"
type input "3"
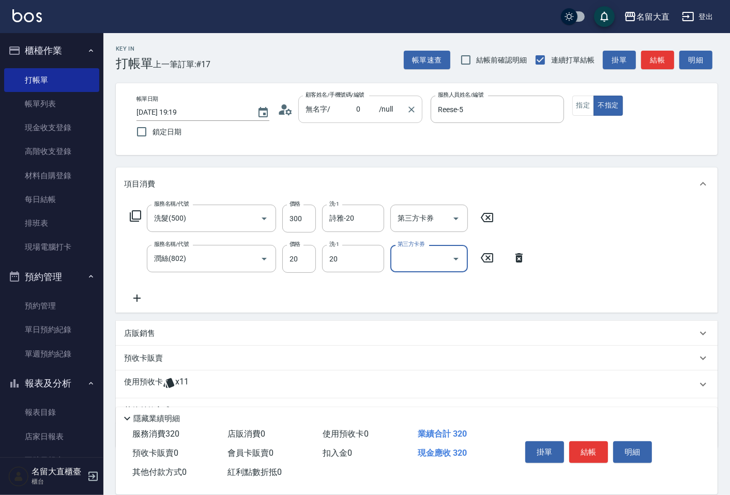
type input "詩雅-20"
click at [666, 52] on button "結帳" at bounding box center [657, 60] width 33 height 19
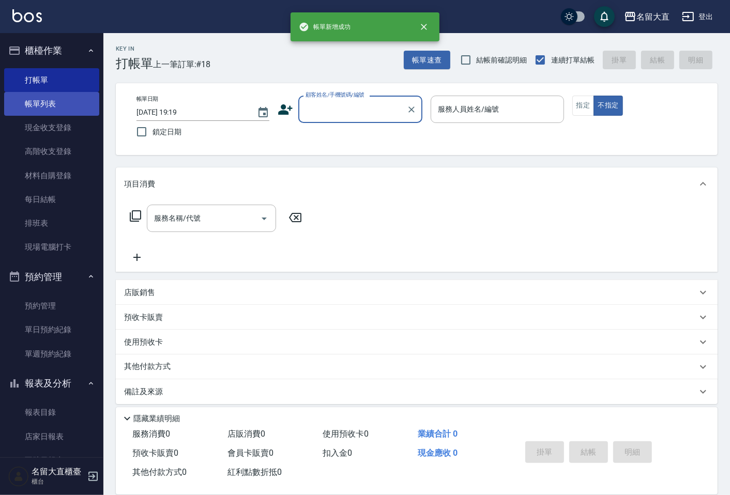
click at [74, 105] on link "帳單列表" at bounding box center [51, 104] width 95 height 24
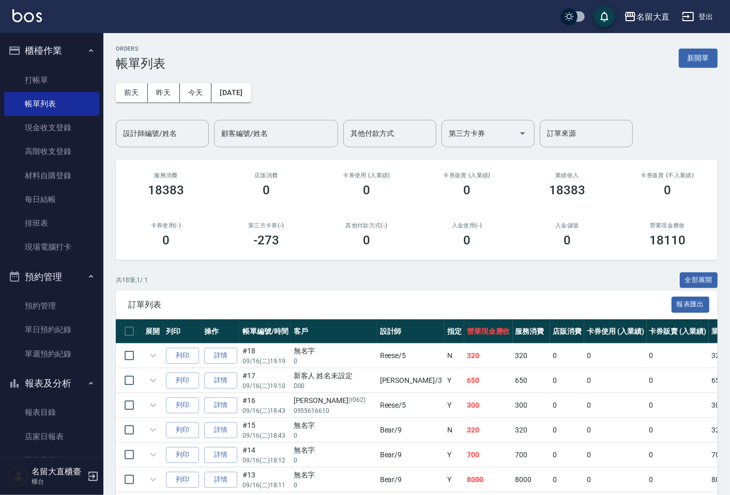
click at [165, 135] on div "設計師編號/姓名 設計師編號/姓名" at bounding box center [162, 133] width 93 height 27
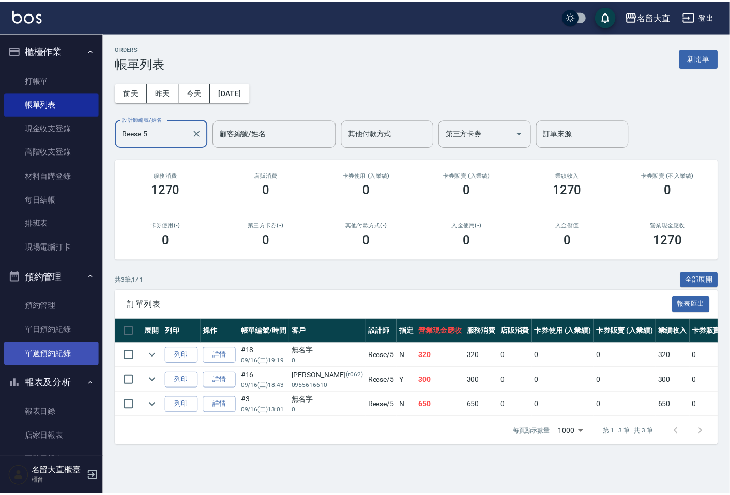
scroll to position [172, 0]
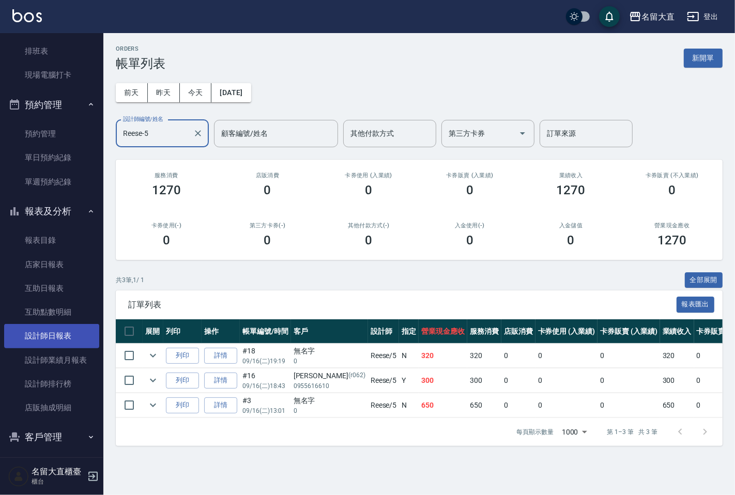
type input "Reese-5"
click at [56, 340] on link "設計師日報表" at bounding box center [51, 336] width 95 height 24
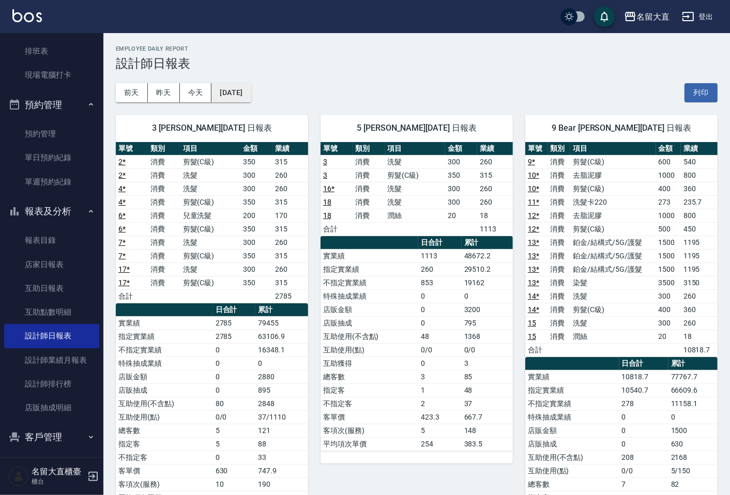
click at [251, 94] on button "[DATE]" at bounding box center [230, 92] width 39 height 19
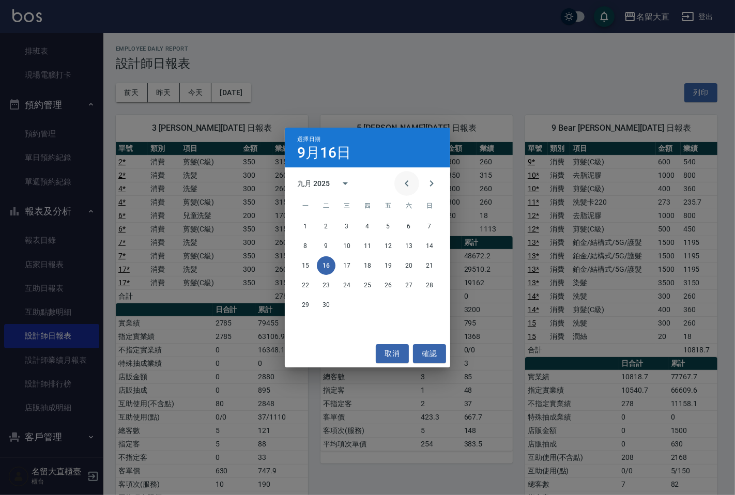
click at [410, 182] on icon "Previous month" at bounding box center [407, 183] width 12 height 12
click at [410, 264] on button "16" at bounding box center [409, 265] width 19 height 19
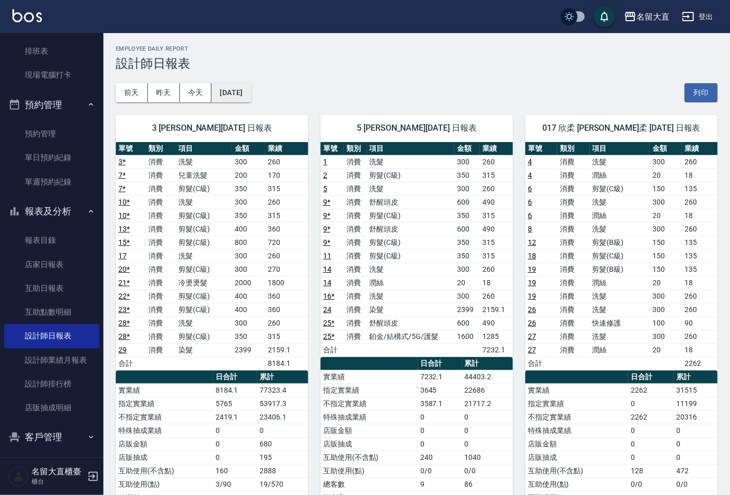
click at [243, 85] on button "[DATE]" at bounding box center [230, 92] width 39 height 19
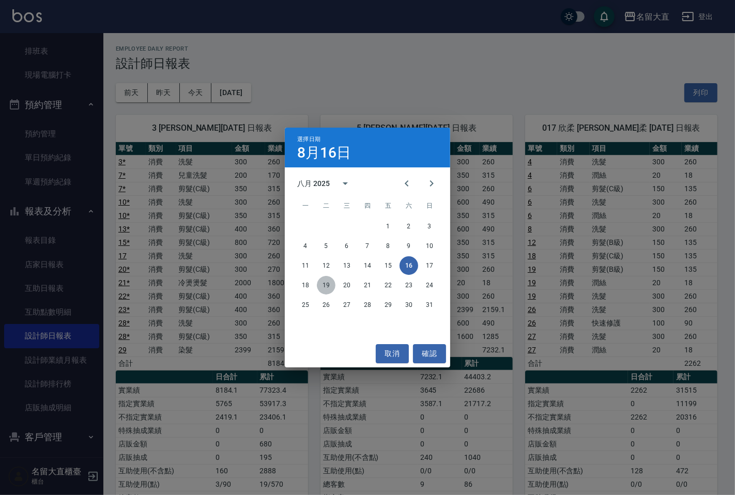
click at [325, 283] on button "19" at bounding box center [326, 285] width 19 height 19
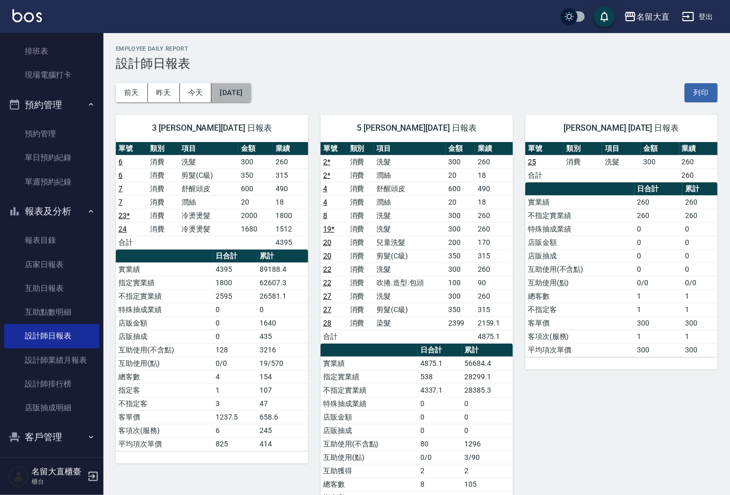
click at [251, 97] on button "[DATE]" at bounding box center [230, 92] width 39 height 19
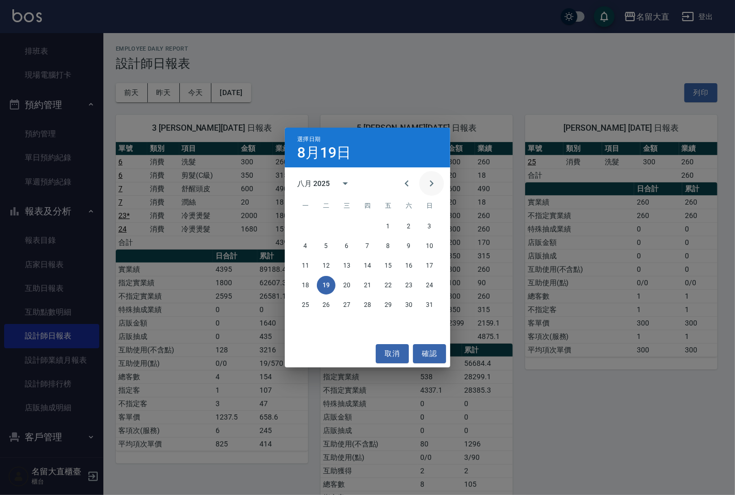
click at [426, 182] on icon "Next month" at bounding box center [431, 183] width 12 height 12
click at [321, 264] on button "16" at bounding box center [326, 265] width 19 height 19
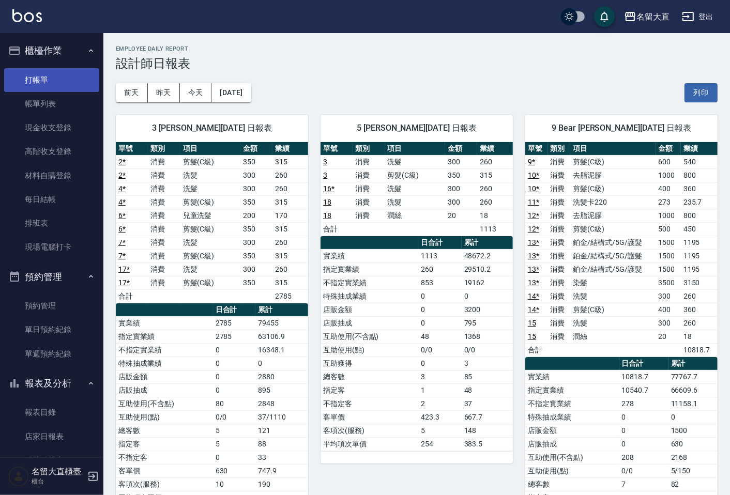
click at [56, 85] on link "打帳單" at bounding box center [51, 80] width 95 height 24
